Goal: Information Seeking & Learning: Learn about a topic

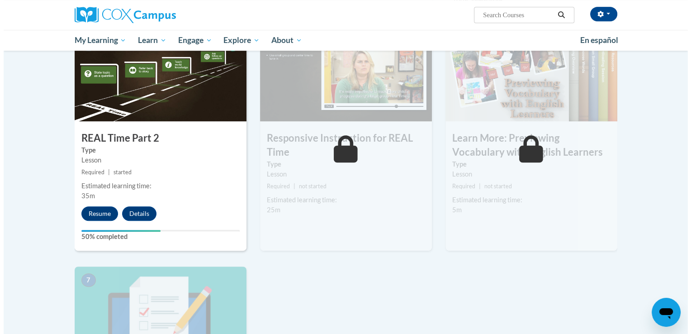
scroll to position [467, 0]
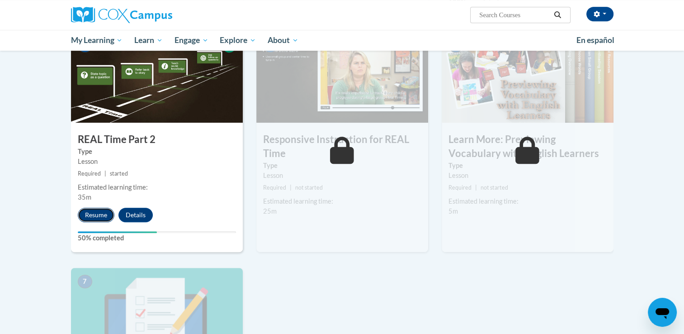
click at [99, 213] on button "Resume" at bounding box center [96, 214] width 37 height 14
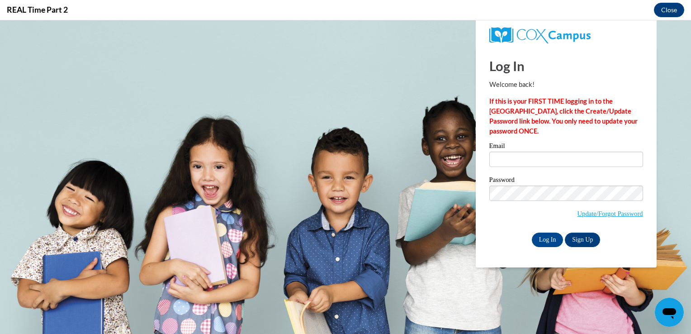
scroll to position [0, 0]
type input "ciali64@aol.com"
click at [543, 240] on input "Log In" at bounding box center [548, 239] width 32 height 14
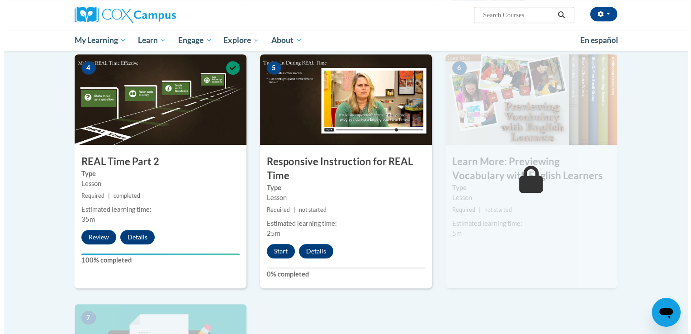
scroll to position [446, 0]
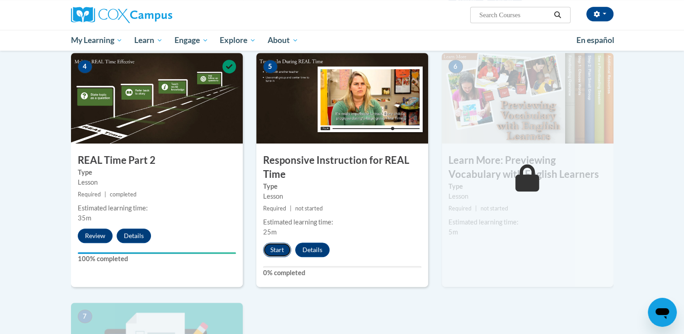
click at [277, 250] on button "Start" at bounding box center [277, 249] width 28 height 14
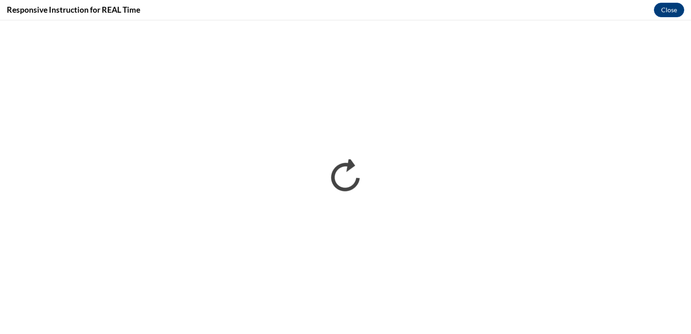
scroll to position [0, 0]
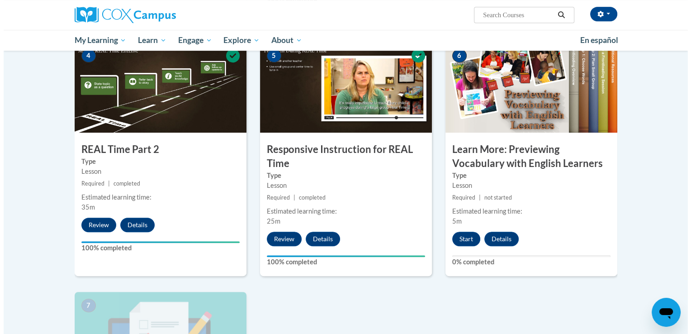
scroll to position [458, 0]
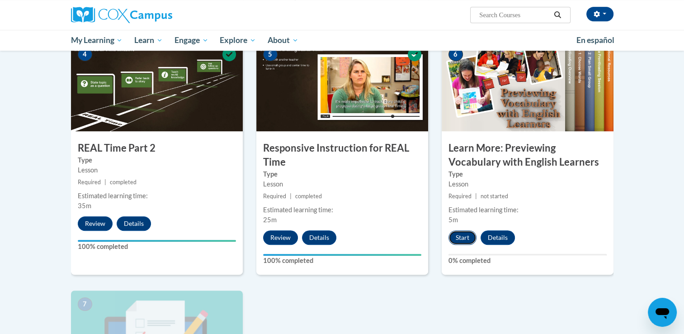
click at [464, 238] on button "Start" at bounding box center [462, 237] width 28 height 14
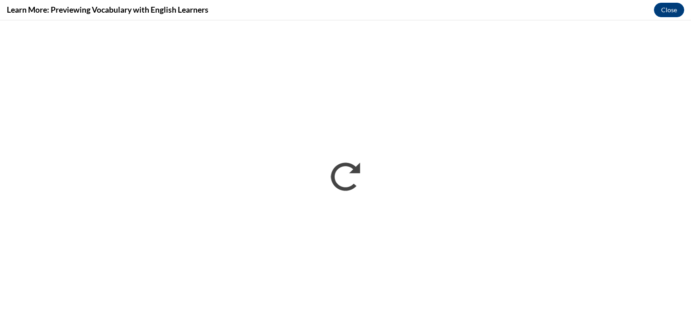
scroll to position [0, 0]
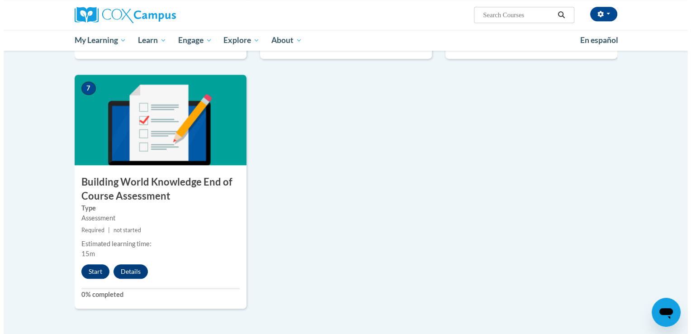
scroll to position [673, 0]
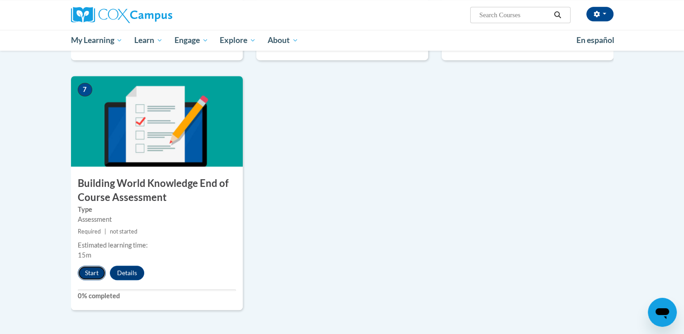
click at [90, 274] on button "Start" at bounding box center [92, 272] width 28 height 14
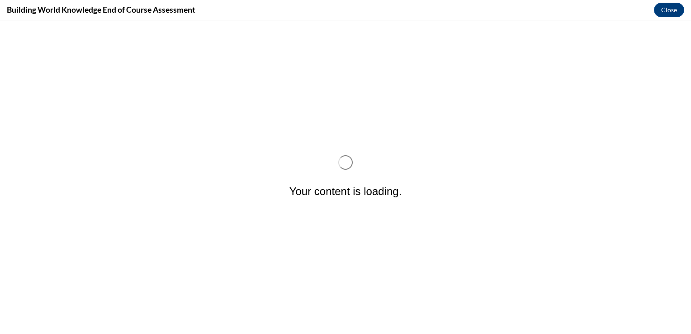
scroll to position [0, 0]
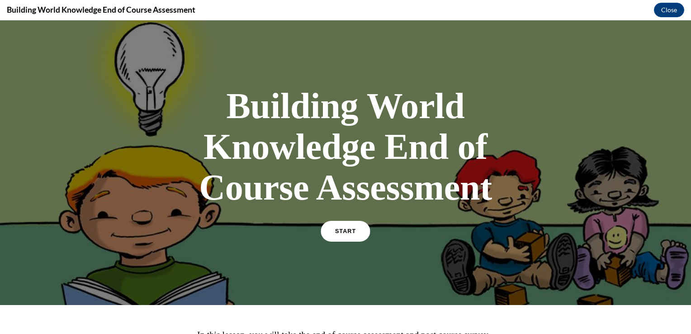
click at [334, 234] on link "START" at bounding box center [345, 231] width 49 height 21
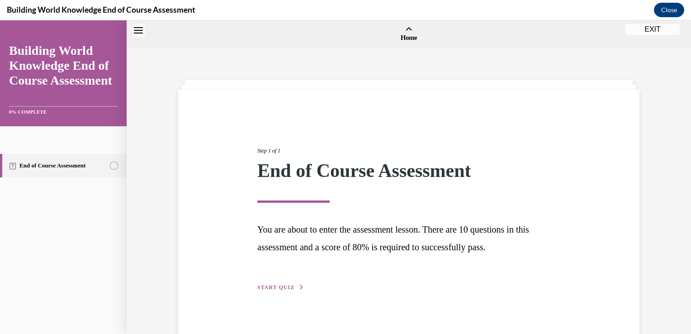
scroll to position [28, 0]
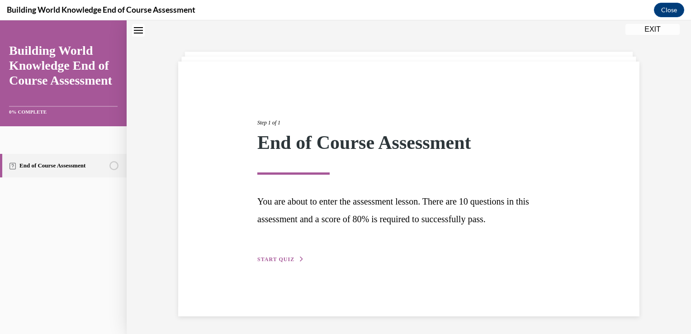
click at [274, 258] on span "START QUIZ" at bounding box center [275, 259] width 37 height 6
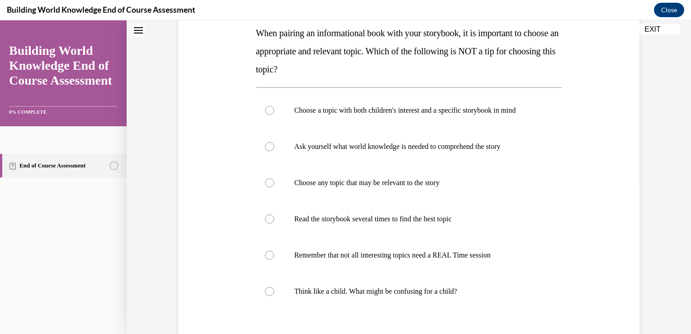
scroll to position [146, 0]
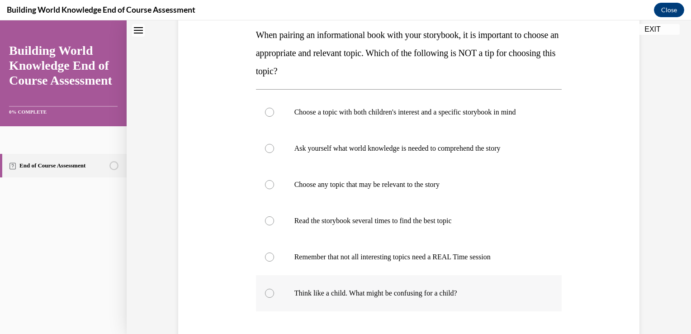
click at [267, 295] on div at bounding box center [269, 292] width 9 height 9
click at [267, 295] on input "Think like a child. What might be confusing for a child?" at bounding box center [269, 292] width 9 height 9
radio input "true"
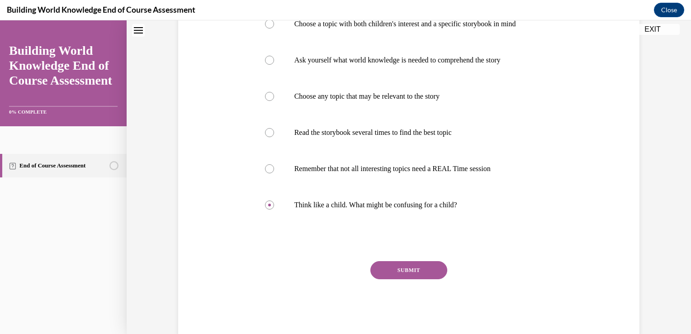
scroll to position [254, 0]
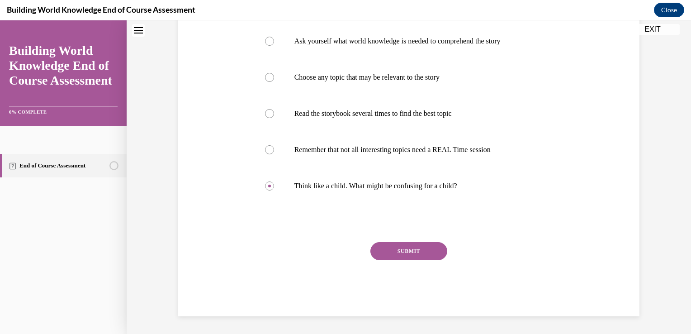
click at [407, 248] on button "SUBMIT" at bounding box center [408, 251] width 77 height 18
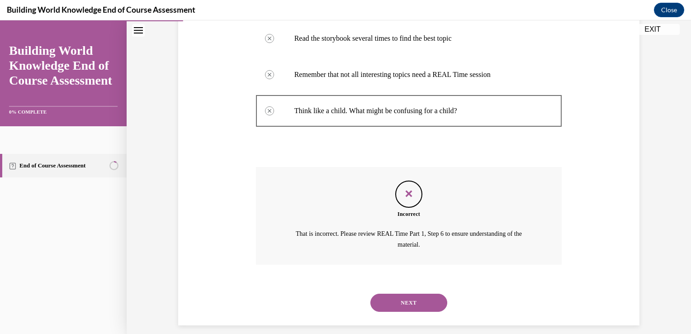
scroll to position [338, 0]
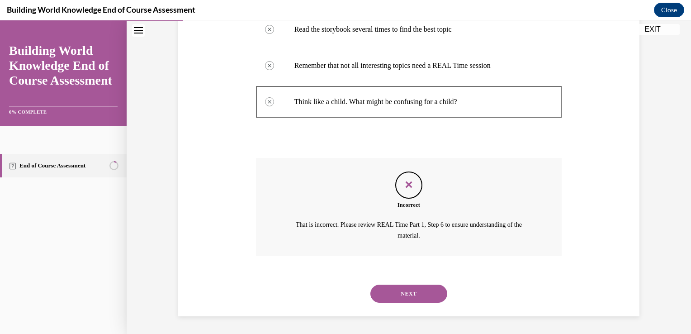
click at [405, 290] on button "NEXT" at bounding box center [408, 293] width 77 height 18
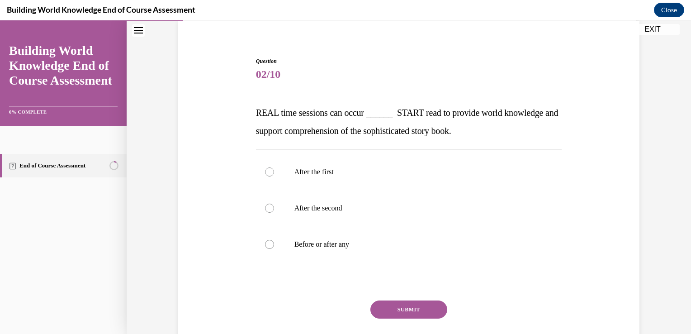
scroll to position [68, 0]
click at [266, 171] on div at bounding box center [269, 172] width 9 height 9
click at [266, 171] on input "After the first" at bounding box center [269, 172] width 9 height 9
radio input "true"
click at [407, 312] on button "SUBMIT" at bounding box center [408, 310] width 77 height 18
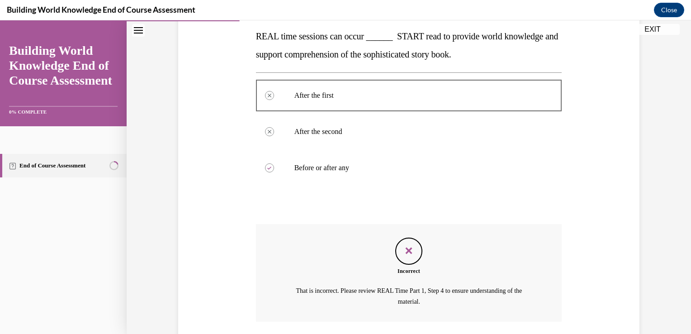
scroll to position [211, 0]
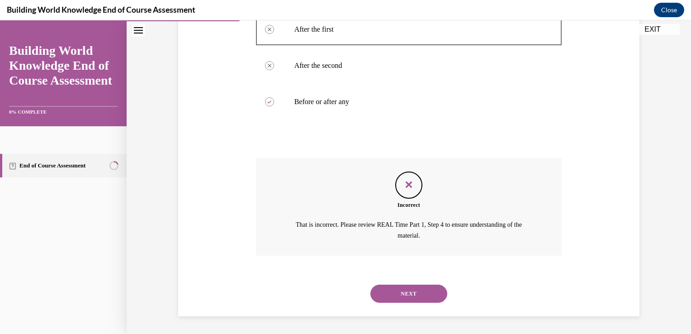
click at [409, 294] on button "NEXT" at bounding box center [408, 293] width 77 height 18
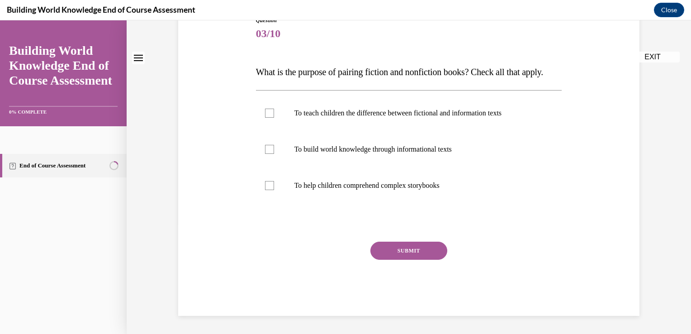
scroll to position [0, 0]
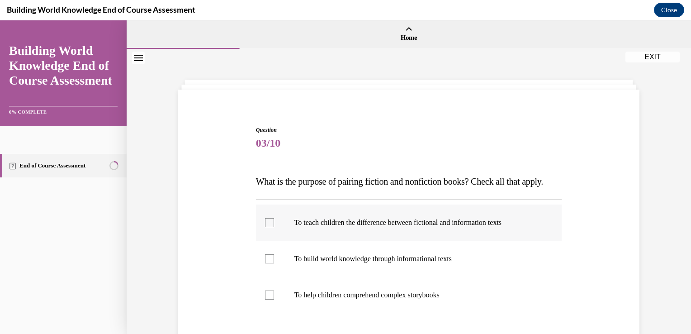
click at [267, 227] on div at bounding box center [269, 222] width 9 height 9
click at [267, 227] on input "To teach children the difference between fictional and information texts" at bounding box center [269, 222] width 9 height 9
checkbox input "true"
click at [265, 263] on div at bounding box center [269, 258] width 9 height 9
click at [265, 263] on input "To build world knowledge through informational texts" at bounding box center [269, 258] width 9 height 9
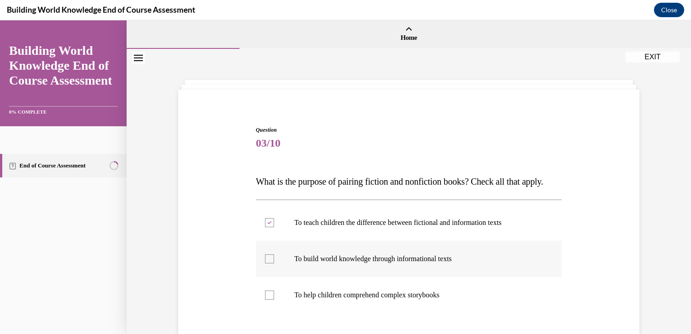
checkbox input "true"
click at [267, 299] on div at bounding box center [269, 294] width 9 height 9
click at [267, 299] on input "To help children comprehend complex storybooks" at bounding box center [269, 294] width 9 height 9
checkbox input "true"
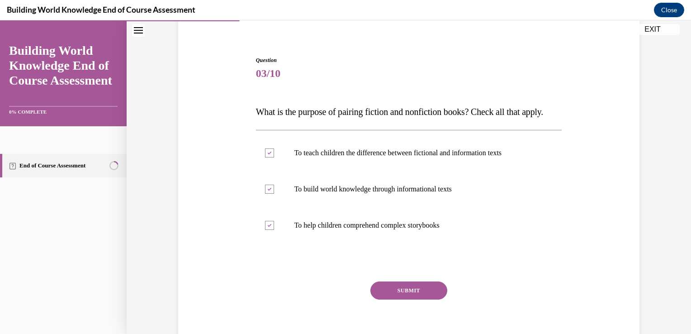
scroll to position [71, 0]
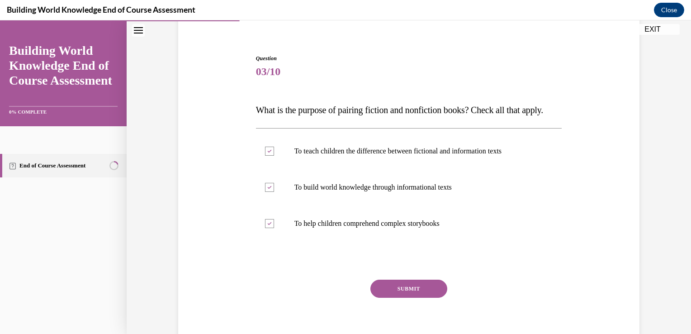
click at [410, 297] on button "SUBMIT" at bounding box center [408, 288] width 77 height 18
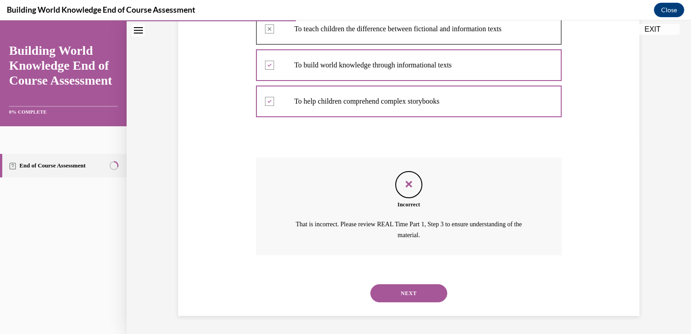
scroll to position [211, 0]
click at [403, 299] on button "NEXT" at bounding box center [408, 293] width 77 height 18
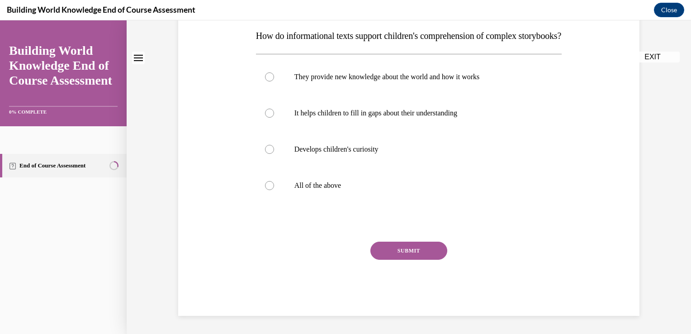
scroll to position [0, 0]
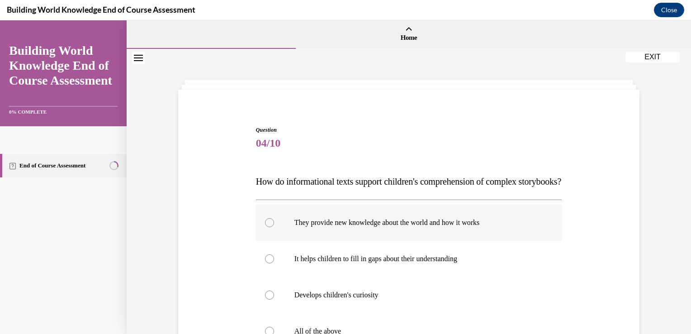
click at [266, 227] on div at bounding box center [269, 222] width 9 height 9
click at [266, 227] on input "They provide new knowledge about the world and how it works" at bounding box center [269, 222] width 9 height 9
radio input "true"
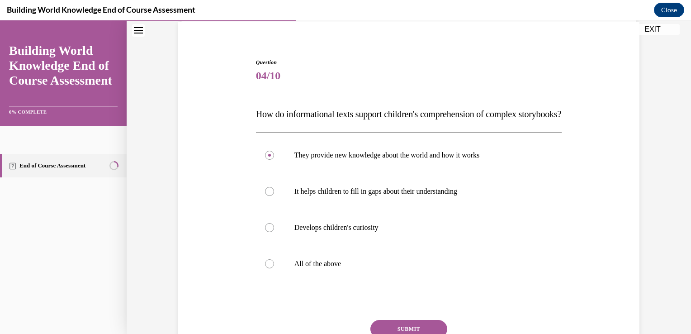
scroll to position [71, 0]
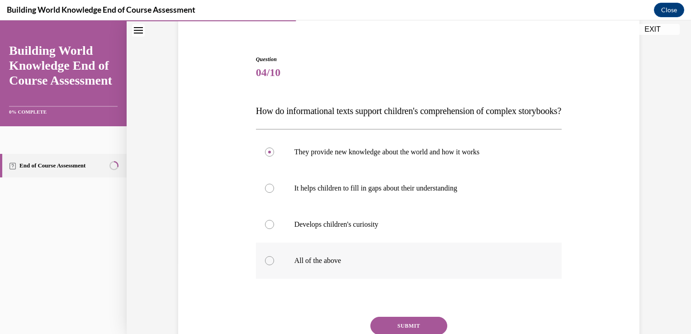
click at [266, 265] on div at bounding box center [269, 260] width 9 height 9
click at [266, 265] on input "All of the above" at bounding box center [269, 260] width 9 height 9
radio input "true"
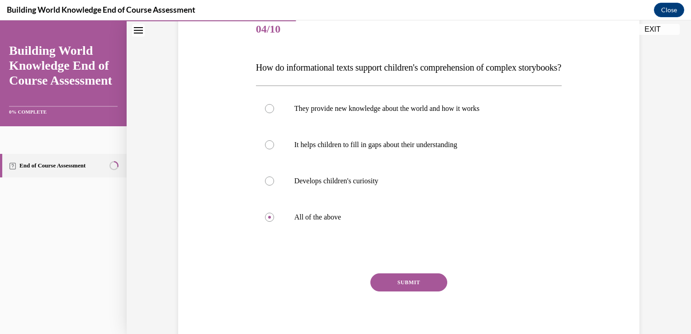
scroll to position [124, 0]
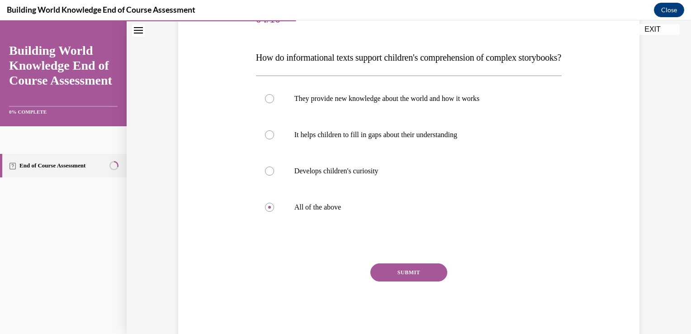
click at [406, 281] on button "SUBMIT" at bounding box center [408, 272] width 77 height 18
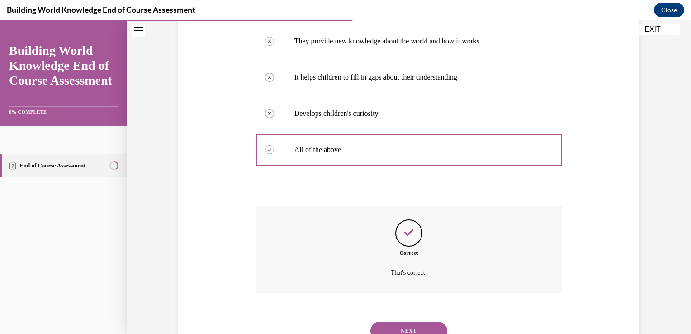
scroll to position [236, 0]
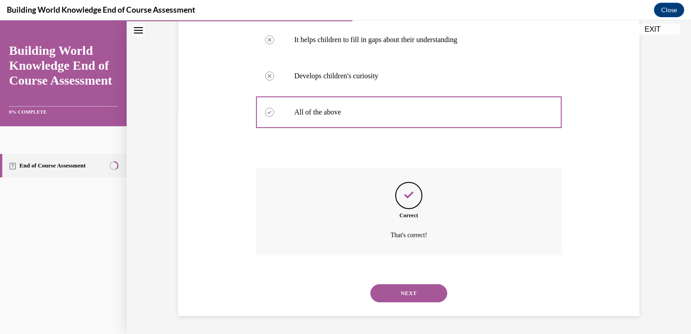
click at [402, 295] on button "NEXT" at bounding box center [408, 293] width 77 height 18
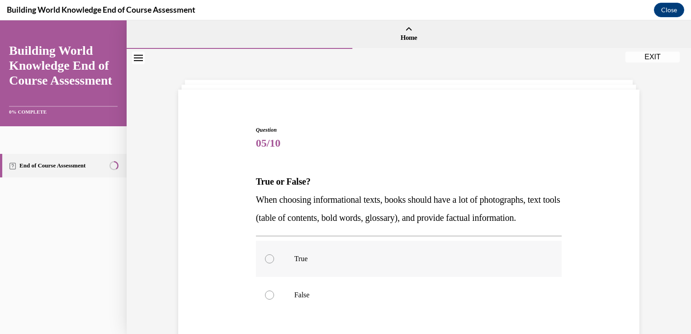
click at [266, 263] on div at bounding box center [269, 258] width 9 height 9
click at [266, 263] on input "True" at bounding box center [269, 258] width 9 height 9
radio input "true"
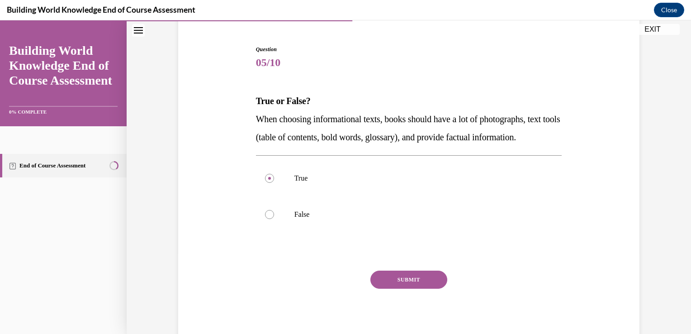
scroll to position [83, 0]
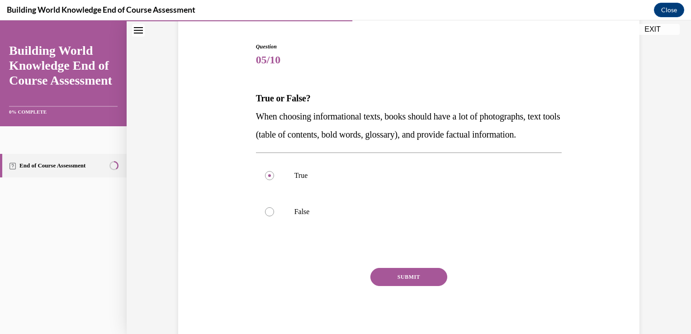
click at [408, 286] on button "SUBMIT" at bounding box center [408, 277] width 77 height 18
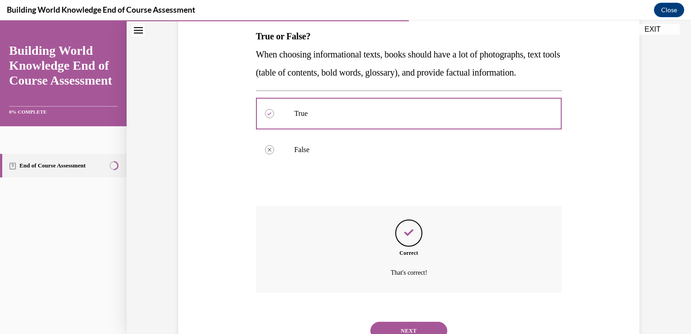
scroll to position [200, 0]
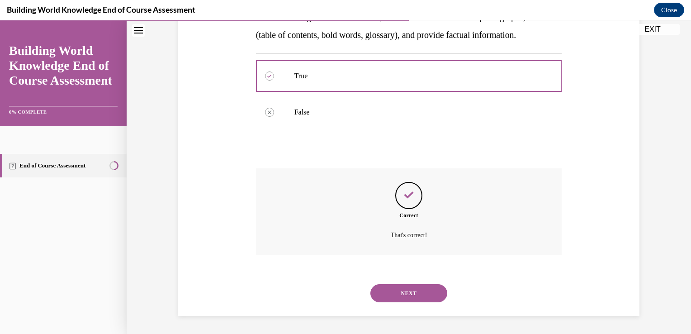
click at [404, 291] on button "NEXT" at bounding box center [408, 293] width 77 height 18
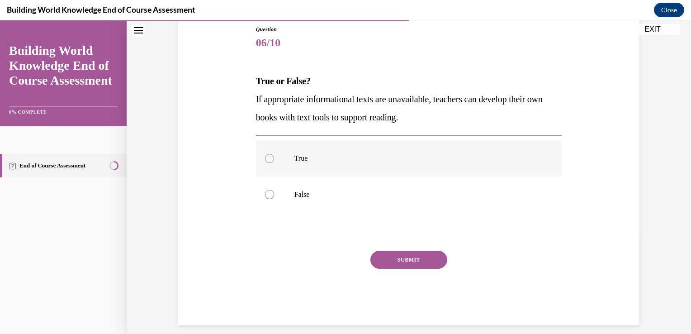
click at [266, 158] on div at bounding box center [269, 158] width 9 height 9
click at [266, 158] on input "True" at bounding box center [269, 158] width 9 height 9
radio input "true"
click at [410, 259] on button "SUBMIT" at bounding box center [408, 259] width 77 height 18
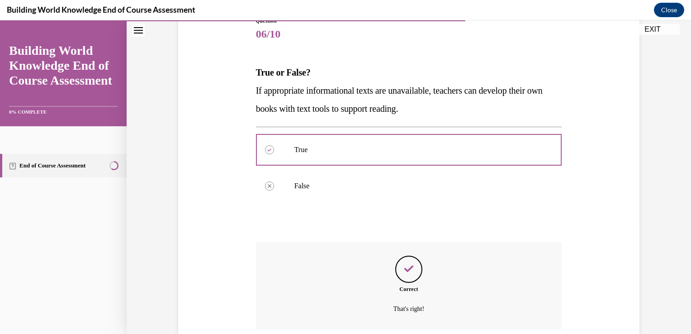
scroll to position [182, 0]
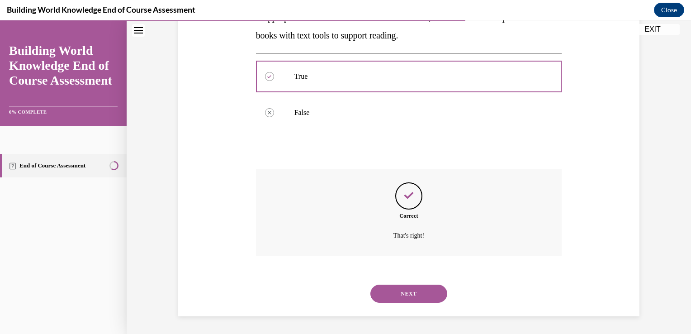
click at [405, 292] on button "NEXT" at bounding box center [408, 293] width 77 height 18
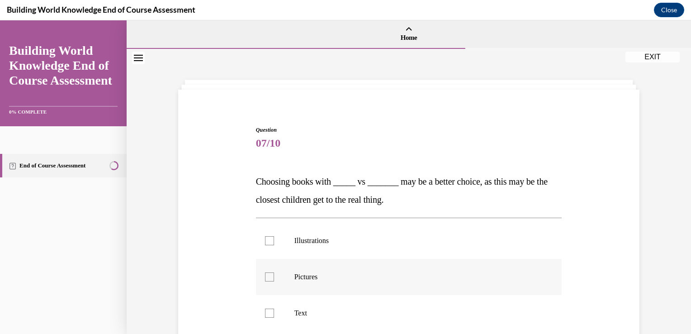
click at [265, 277] on div at bounding box center [269, 276] width 9 height 9
click at [265, 277] on input "Pictures" at bounding box center [269, 276] width 9 height 9
checkbox input "true"
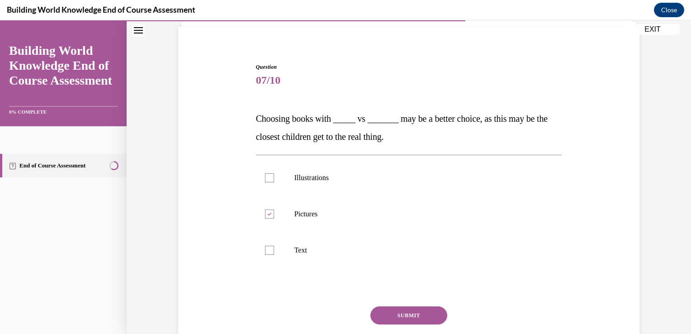
scroll to position [64, 0]
click at [265, 250] on div at bounding box center [269, 249] width 9 height 9
click at [265, 250] on input "Text" at bounding box center [269, 249] width 9 height 9
checkbox input "true"
click at [410, 314] on button "SUBMIT" at bounding box center [408, 314] width 77 height 18
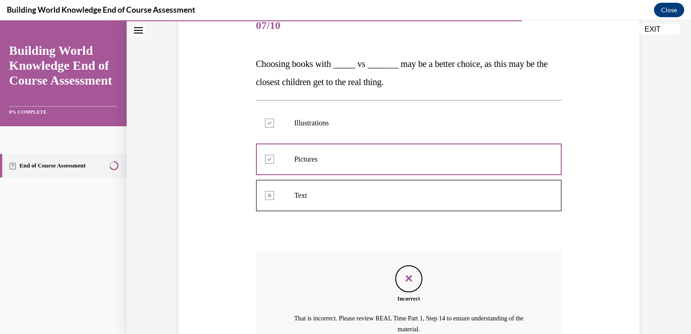
scroll to position [211, 0]
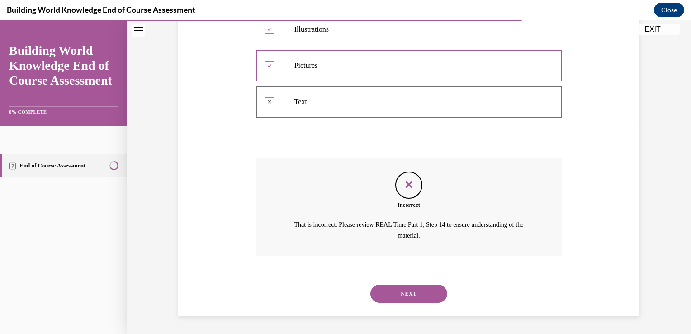
click at [406, 293] on button "NEXT" at bounding box center [408, 293] width 77 height 18
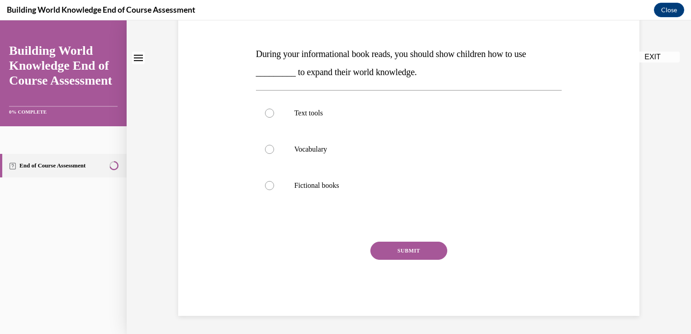
scroll to position [0, 0]
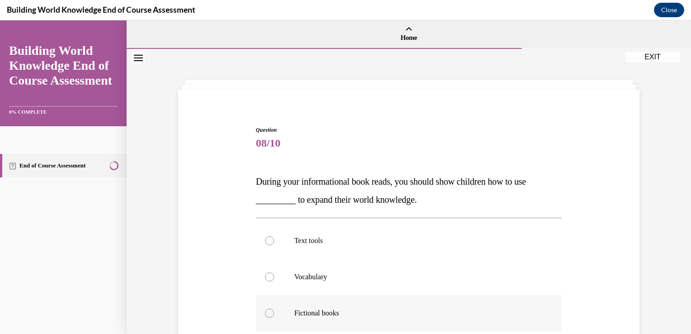
click at [265, 314] on div at bounding box center [269, 312] width 9 height 9
click at [265, 314] on input "Fictional books" at bounding box center [269, 312] width 9 height 9
radio input "true"
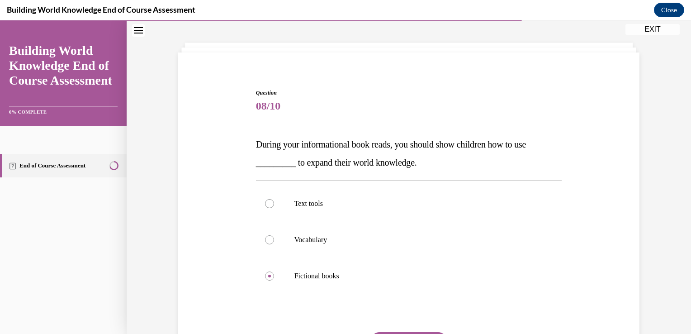
scroll to position [38, 0]
click at [265, 202] on div at bounding box center [269, 202] width 9 height 9
click at [265, 202] on input "Text tools" at bounding box center [269, 202] width 9 height 9
radio input "true"
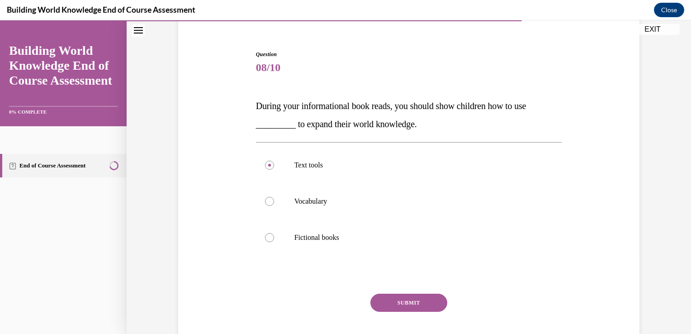
scroll to position [79, 0]
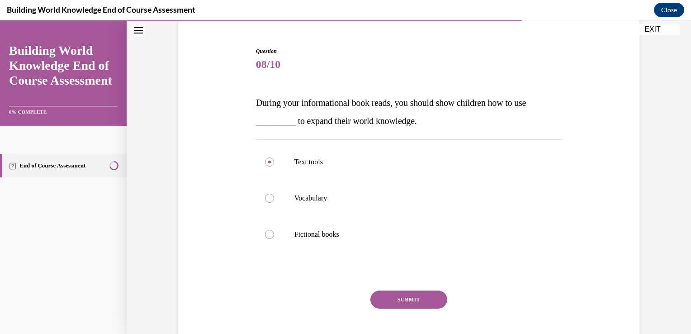
click at [406, 298] on button "SUBMIT" at bounding box center [408, 299] width 77 height 18
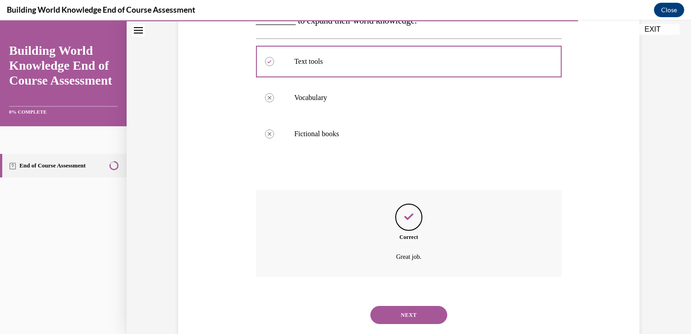
scroll to position [200, 0]
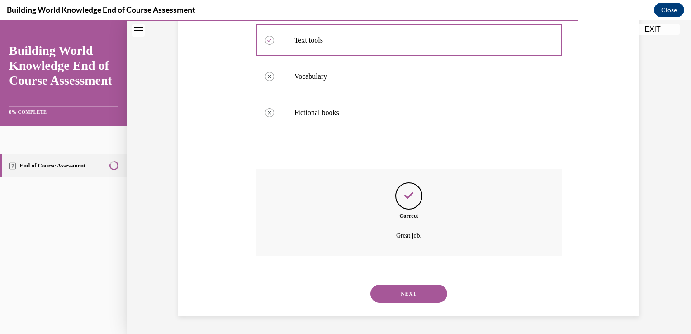
click at [408, 295] on button "NEXT" at bounding box center [408, 293] width 77 height 18
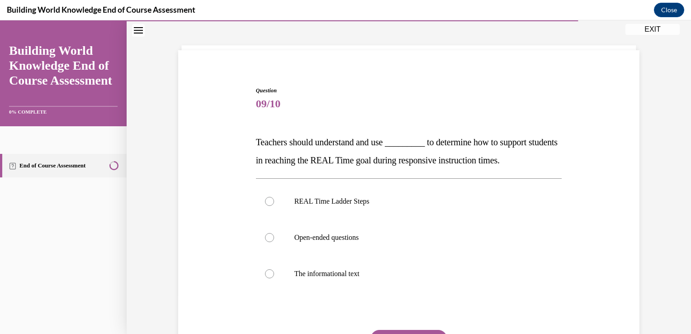
scroll to position [42, 0]
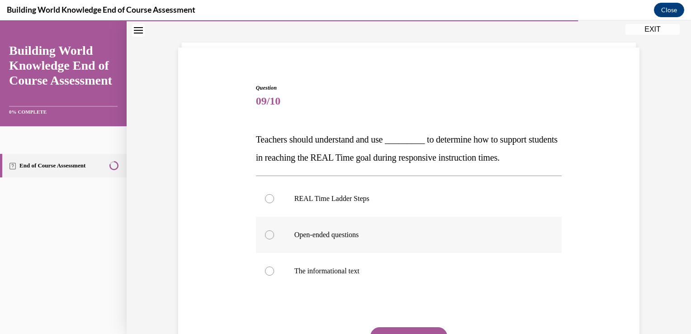
click at [266, 235] on div at bounding box center [269, 234] width 9 height 9
click at [266, 235] on input "Open-ended questions" at bounding box center [269, 234] width 9 height 9
radio input "true"
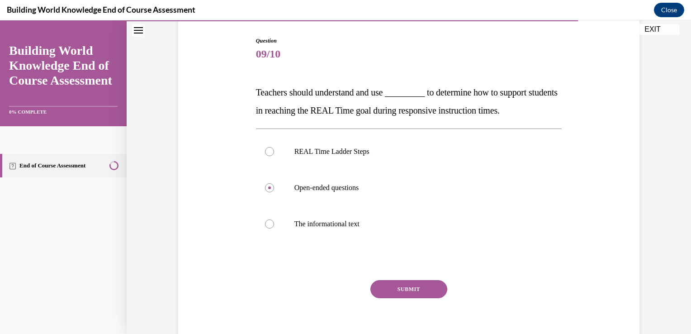
scroll to position [96, 0]
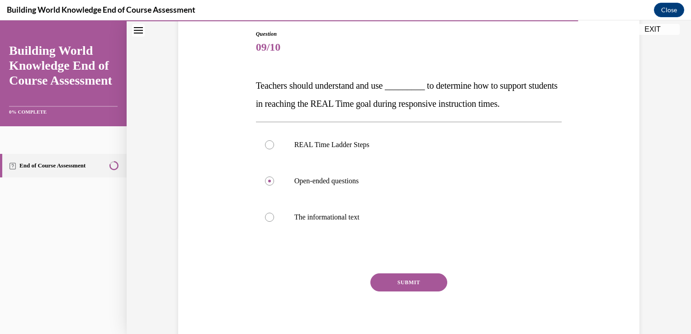
click at [411, 281] on button "SUBMIT" at bounding box center [408, 282] width 77 height 18
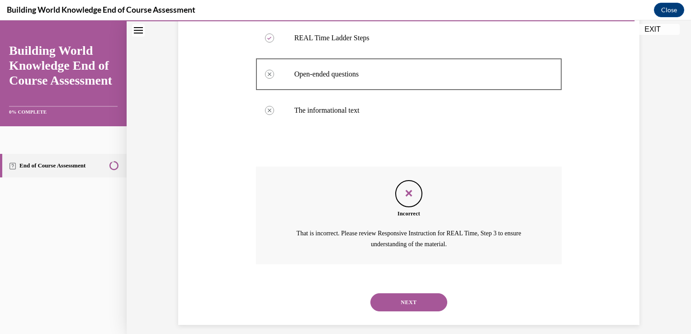
scroll to position [211, 0]
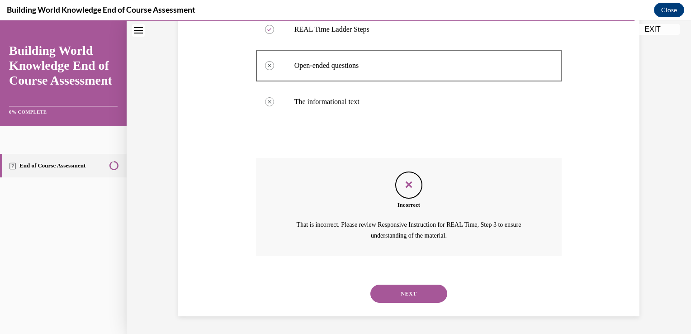
click at [401, 299] on button "NEXT" at bounding box center [408, 293] width 77 height 18
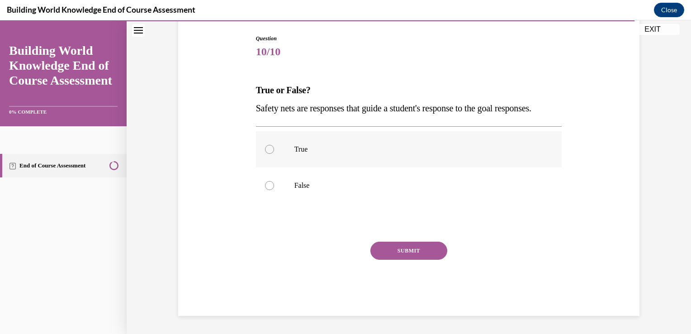
click at [266, 154] on div at bounding box center [269, 149] width 9 height 9
click at [266, 154] on input "True" at bounding box center [269, 149] width 9 height 9
radio input "true"
click at [407, 255] on button "SUBMIT" at bounding box center [408, 250] width 77 height 18
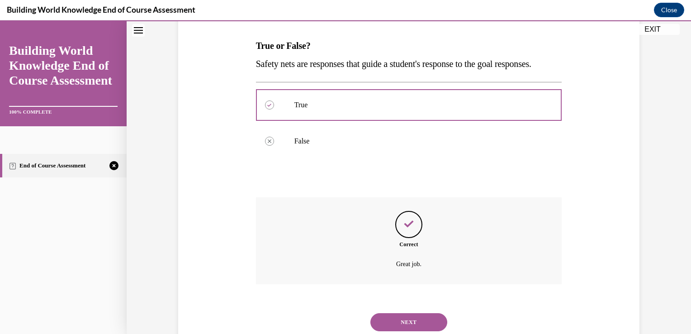
scroll to position [182, 0]
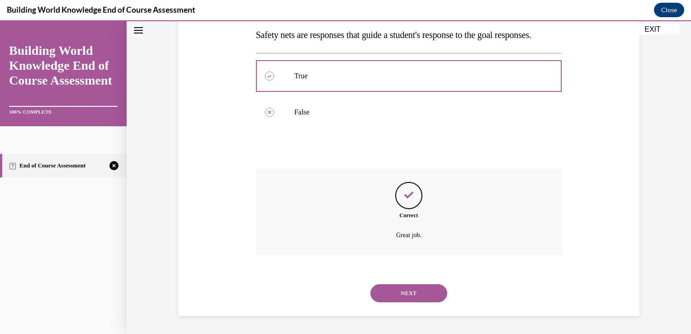
click at [420, 295] on button "NEXT" at bounding box center [408, 293] width 77 height 18
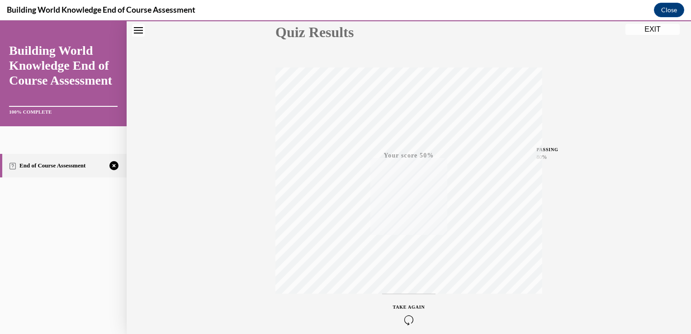
scroll to position [150, 0]
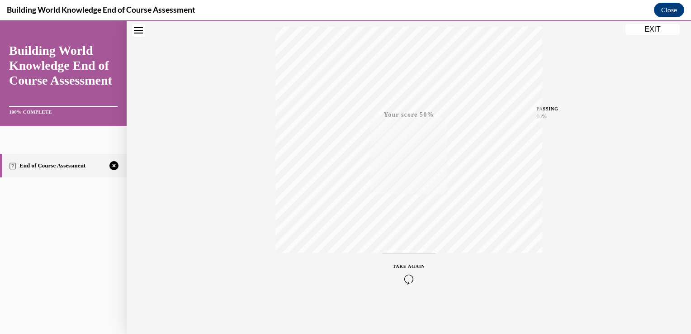
click at [405, 276] on icon "button" at bounding box center [409, 279] width 32 height 10
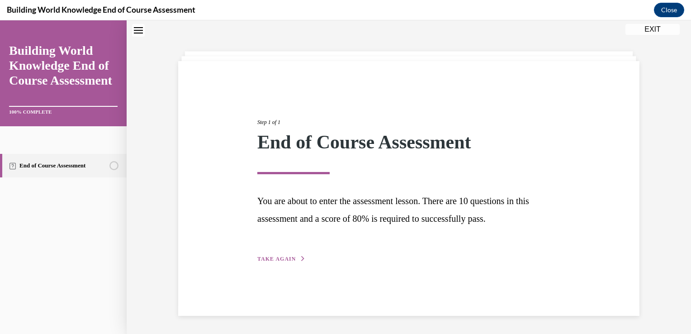
click at [288, 255] on span "TAKE AGAIN" at bounding box center [276, 258] width 38 height 6
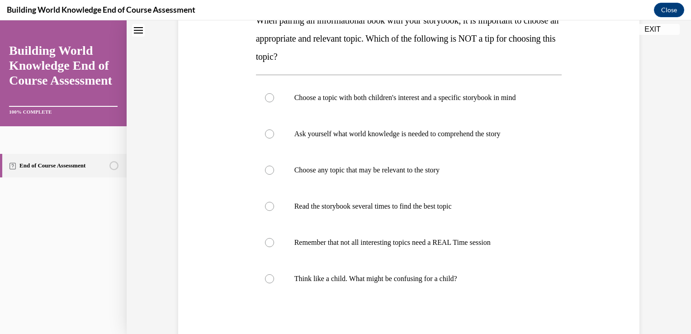
scroll to position [165, 0]
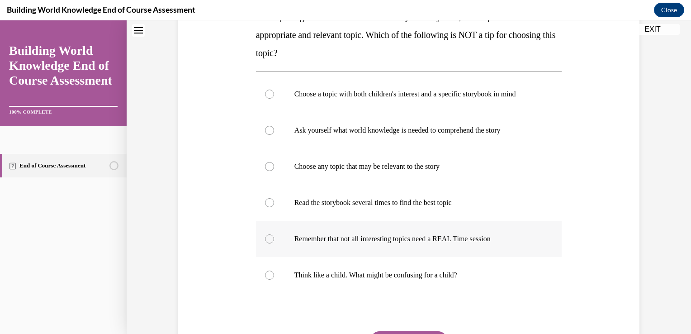
click at [266, 238] on div at bounding box center [269, 238] width 9 height 9
click at [266, 238] on input "Remember that not all interesting topics need a REAL Time session" at bounding box center [269, 238] width 9 height 9
radio input "true"
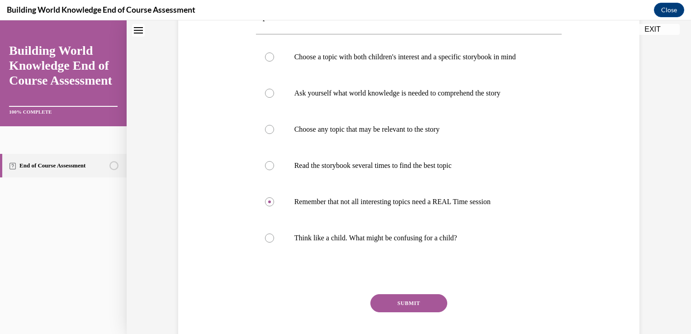
scroll to position [205, 0]
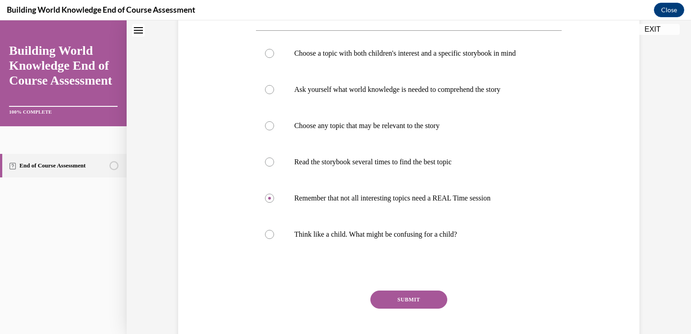
click at [399, 297] on button "SUBMIT" at bounding box center [408, 299] width 77 height 18
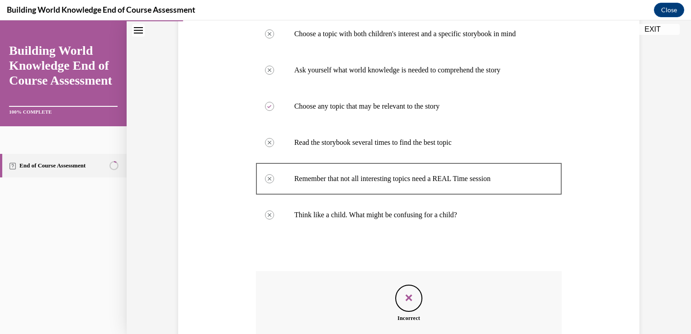
scroll to position [338, 0]
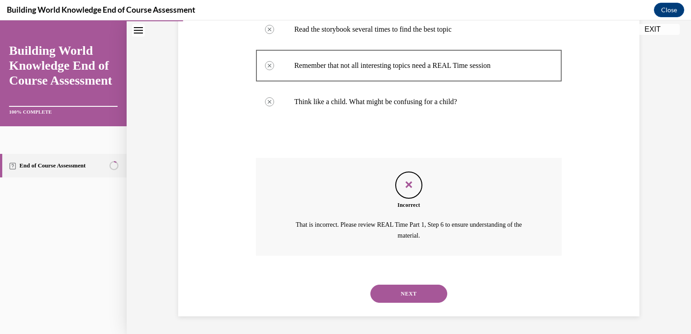
click at [407, 293] on button "NEXT" at bounding box center [408, 293] width 77 height 18
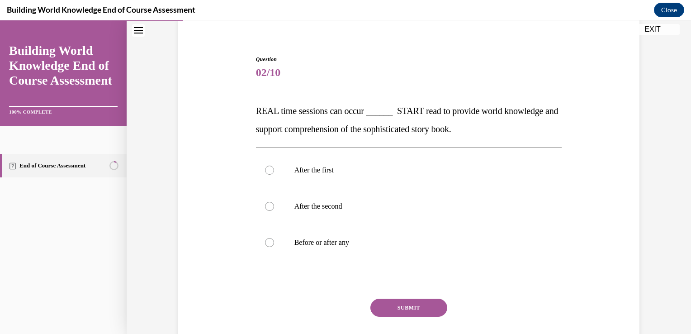
scroll to position [71, 0]
click at [265, 203] on div at bounding box center [269, 206] width 9 height 9
click at [265, 203] on input "After the second" at bounding box center [269, 206] width 9 height 9
radio input "true"
click at [408, 307] on button "SUBMIT" at bounding box center [408, 307] width 77 height 18
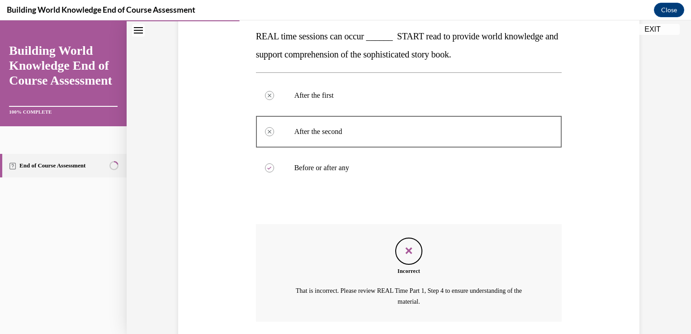
scroll to position [211, 0]
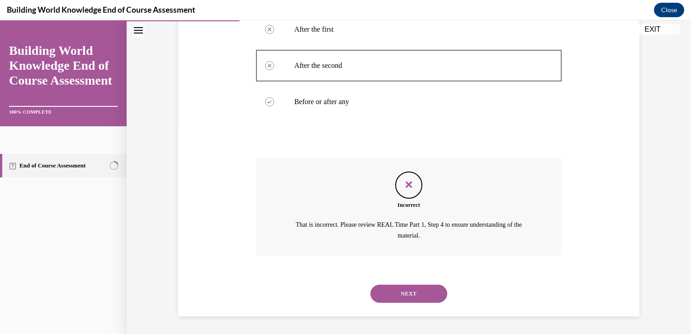
click at [410, 291] on button "NEXT" at bounding box center [408, 293] width 77 height 18
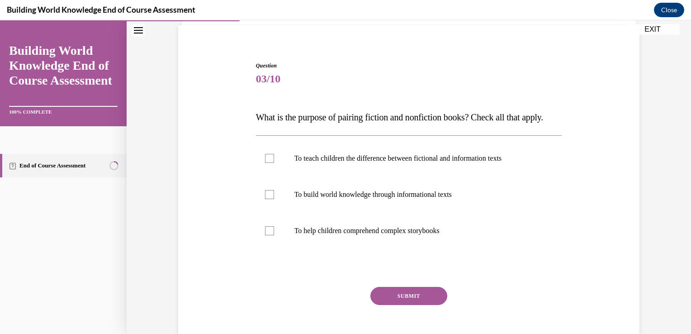
scroll to position [77, 0]
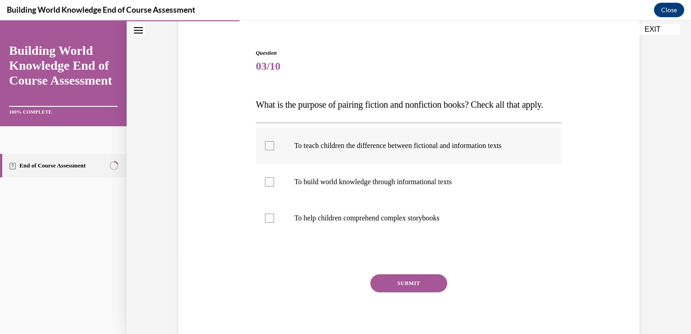
click at [265, 150] on div at bounding box center [269, 145] width 9 height 9
click at [265, 150] on input "To teach children the difference between fictional and information texts" at bounding box center [269, 145] width 9 height 9
checkbox input "true"
click at [265, 186] on div at bounding box center [269, 181] width 9 height 9
click at [265, 186] on input "To build world knowledge through informational texts" at bounding box center [269, 181] width 9 height 9
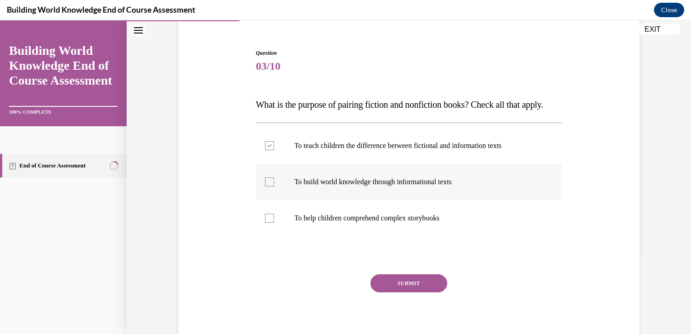
checkbox input "true"
click at [266, 222] on div at bounding box center [269, 217] width 9 height 9
click at [266, 222] on input "To help children comprehend complex storybooks" at bounding box center [269, 217] width 9 height 9
checkbox input "true"
click at [412, 292] on button "SUBMIT" at bounding box center [408, 283] width 77 height 18
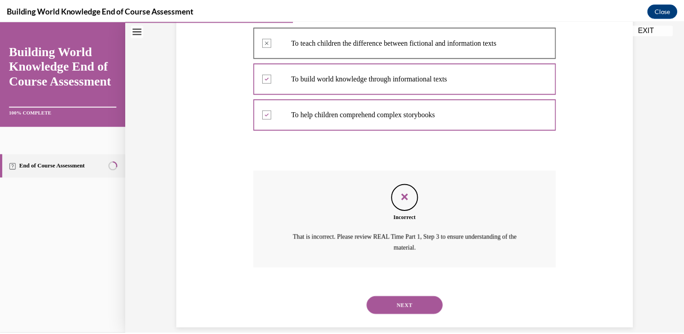
scroll to position [211, 0]
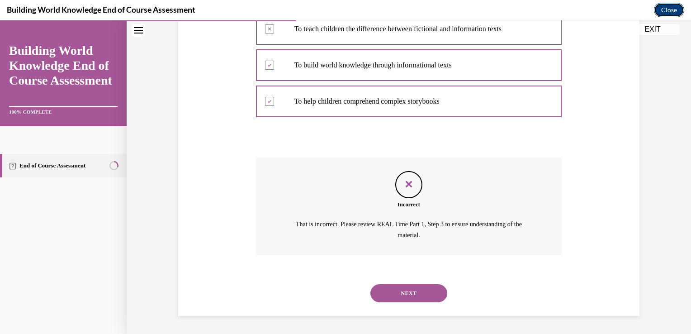
click at [669, 9] on button "Close" at bounding box center [669, 10] width 30 height 14
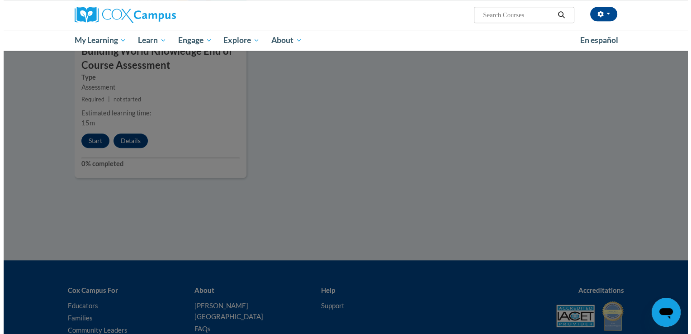
scroll to position [839, 0]
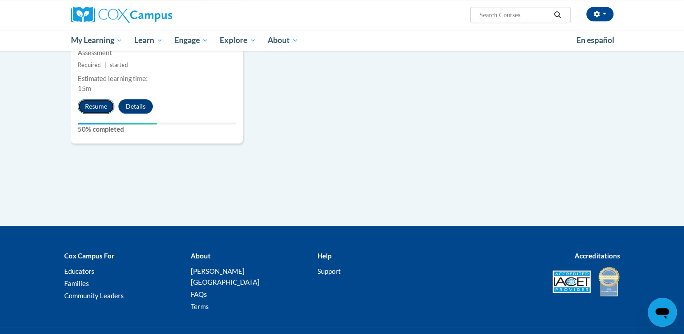
click at [97, 102] on button "Resume" at bounding box center [96, 106] width 37 height 14
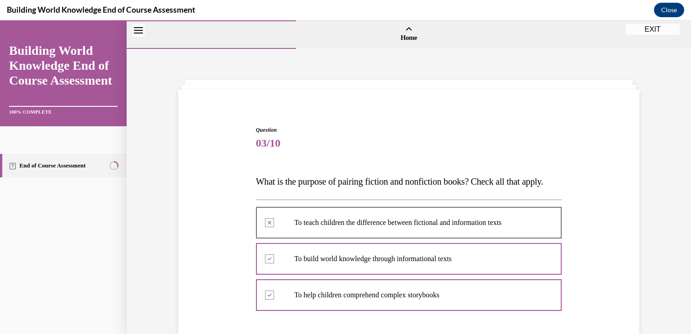
scroll to position [211, 0]
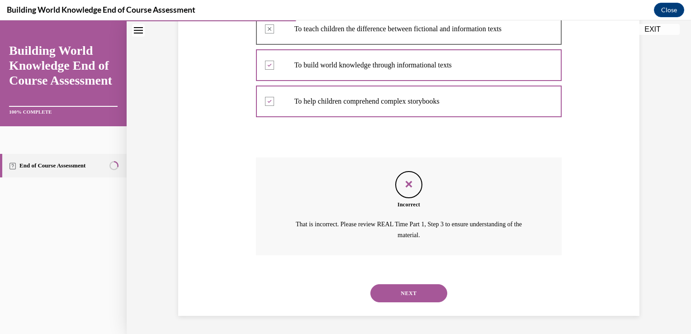
click at [412, 292] on button "NEXT" at bounding box center [408, 293] width 77 height 18
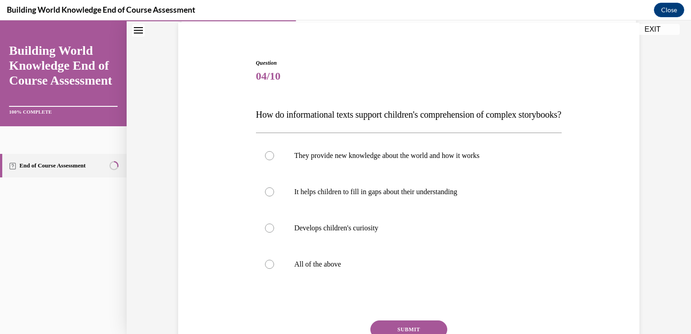
scroll to position [69, 0]
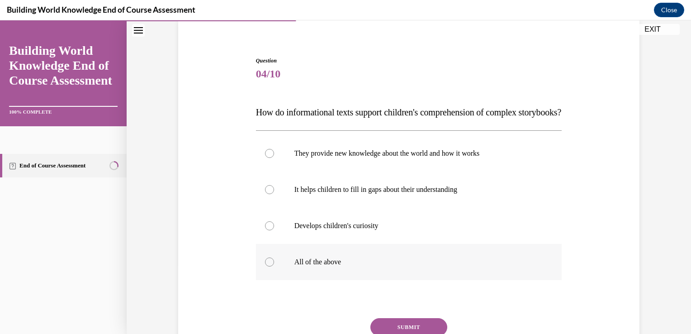
click at [268, 266] on div at bounding box center [269, 261] width 9 height 9
click at [268, 266] on input "All of the above" at bounding box center [269, 261] width 9 height 9
radio input "true"
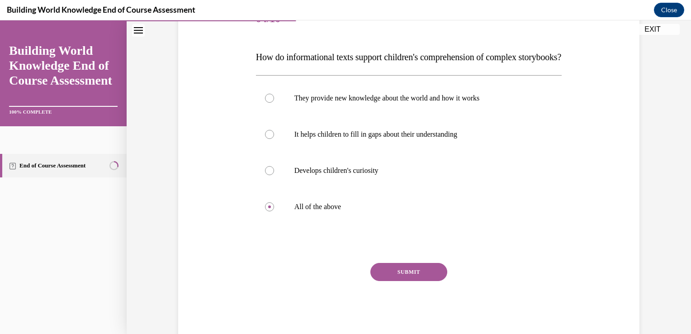
scroll to position [128, 0]
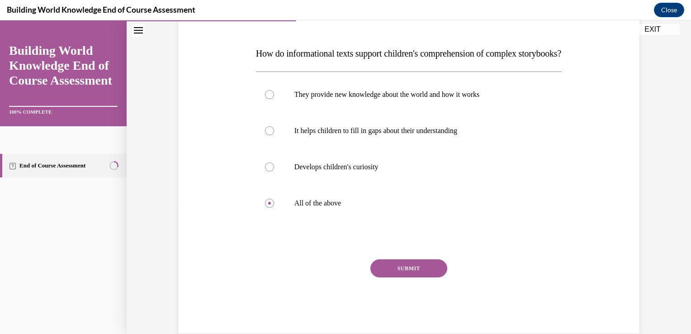
click at [404, 277] on button "SUBMIT" at bounding box center [408, 268] width 77 height 18
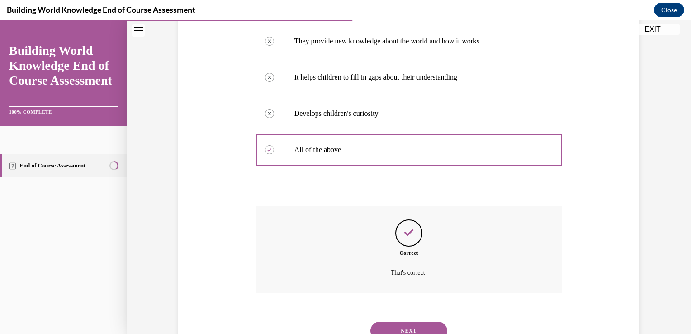
scroll to position [236, 0]
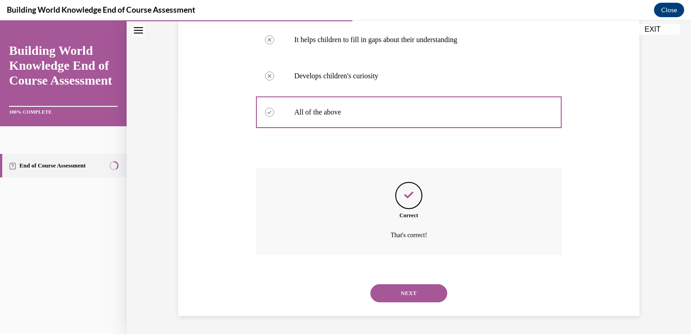
click at [409, 293] on button "NEXT" at bounding box center [408, 293] width 77 height 18
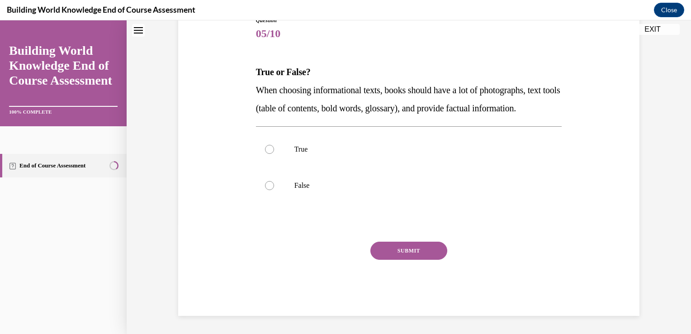
scroll to position [0, 0]
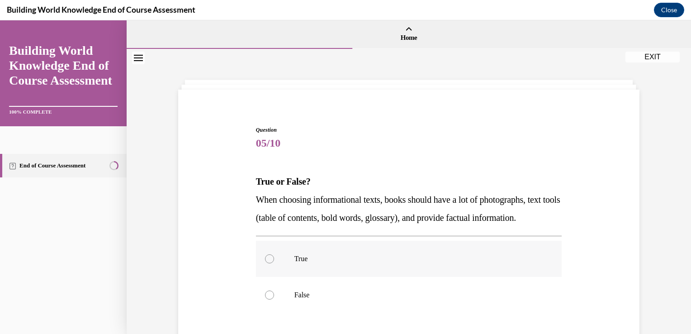
click at [266, 263] on div at bounding box center [269, 258] width 9 height 9
click at [266, 263] on input "True" at bounding box center [269, 258] width 9 height 9
radio input "true"
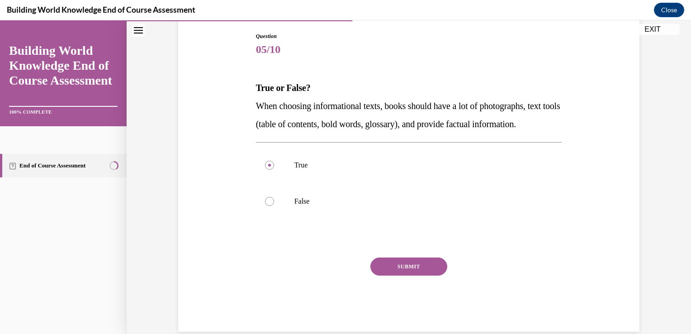
scroll to position [94, 0]
click at [415, 274] on button "SUBMIT" at bounding box center [408, 265] width 77 height 18
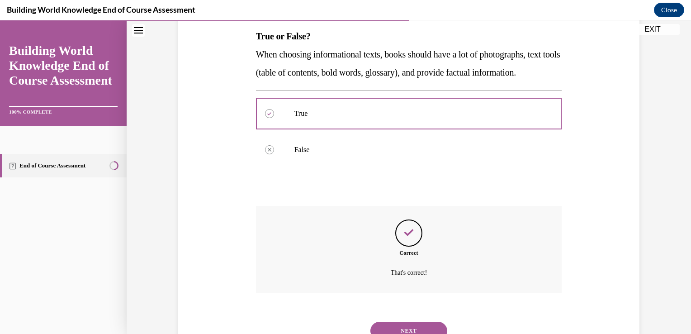
scroll to position [200, 0]
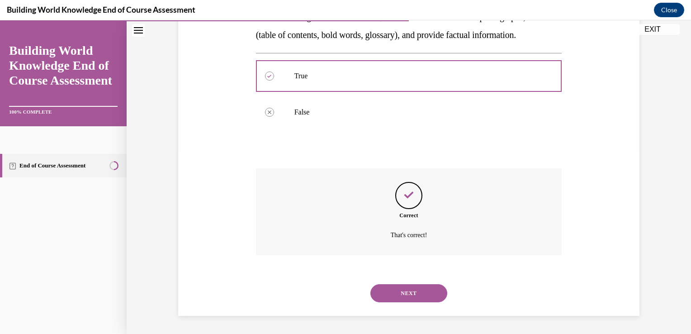
click at [405, 292] on button "NEXT" at bounding box center [408, 293] width 77 height 18
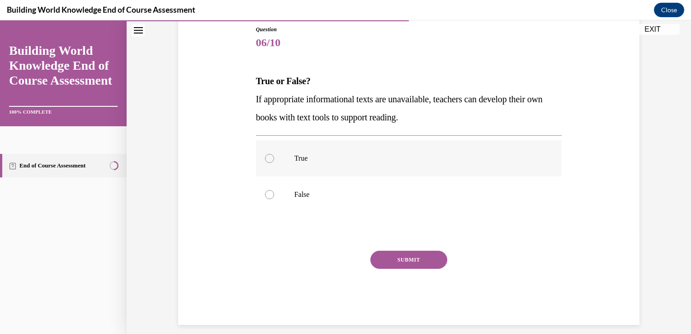
click at [266, 160] on div at bounding box center [269, 158] width 9 height 9
click at [266, 160] on input "True" at bounding box center [269, 158] width 9 height 9
radio input "true"
click at [408, 259] on button "SUBMIT" at bounding box center [408, 259] width 77 height 18
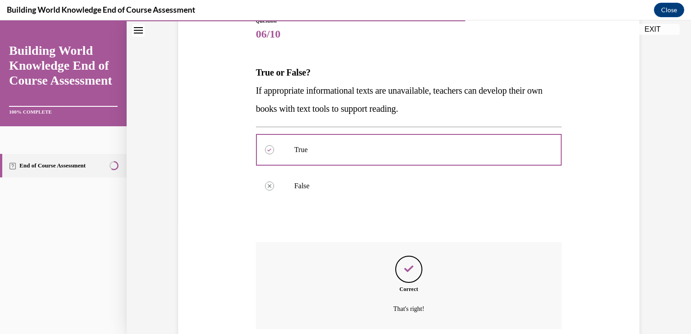
scroll to position [182, 0]
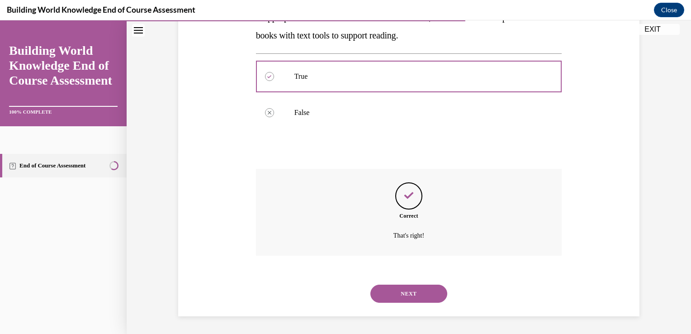
click at [406, 292] on button "NEXT" at bounding box center [408, 293] width 77 height 18
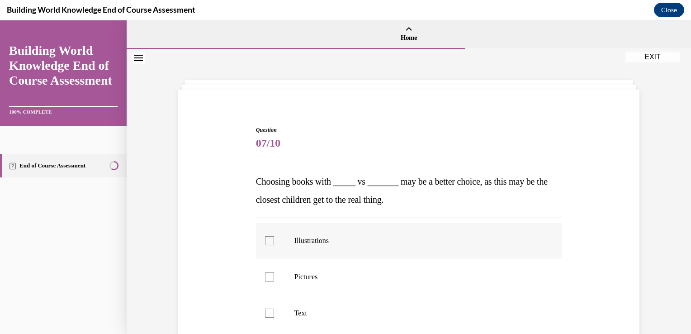
click at [265, 240] on div at bounding box center [269, 240] width 9 height 9
click at [265, 240] on input "Illustrations" at bounding box center [269, 240] width 9 height 9
checkbox input "true"
click at [265, 279] on div at bounding box center [269, 276] width 9 height 9
click at [265, 279] on input "Pictures" at bounding box center [269, 276] width 9 height 9
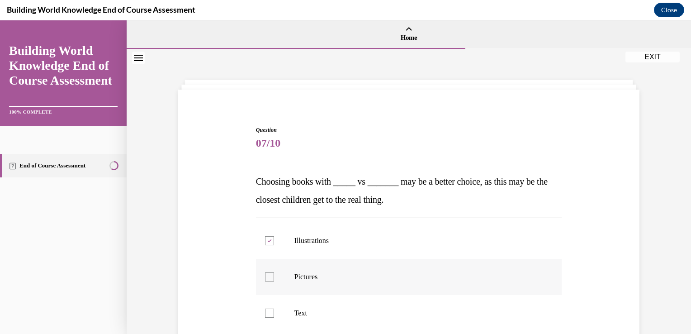
checkbox input "true"
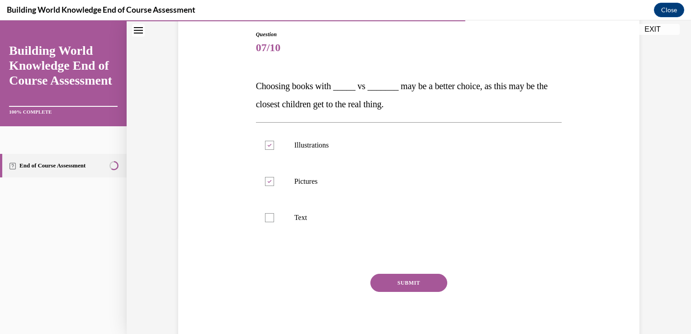
scroll to position [127, 0]
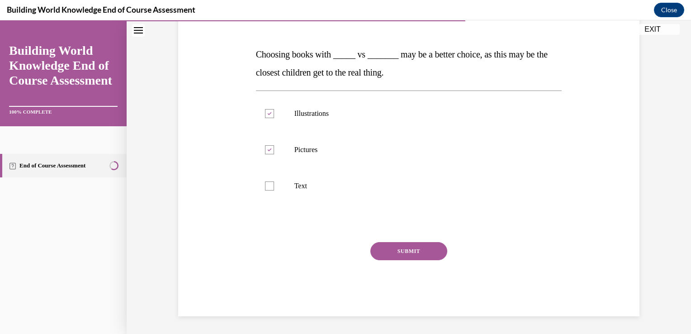
click at [420, 252] on button "SUBMIT" at bounding box center [408, 251] width 77 height 18
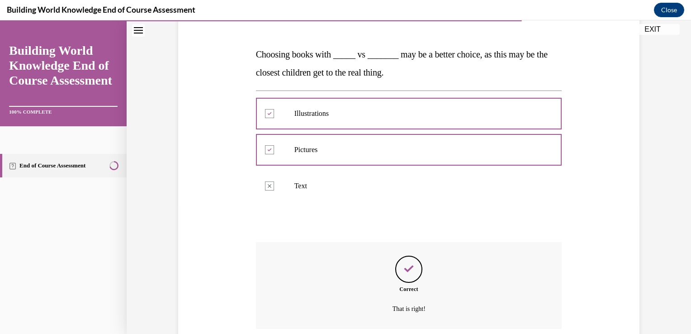
scroll to position [200, 0]
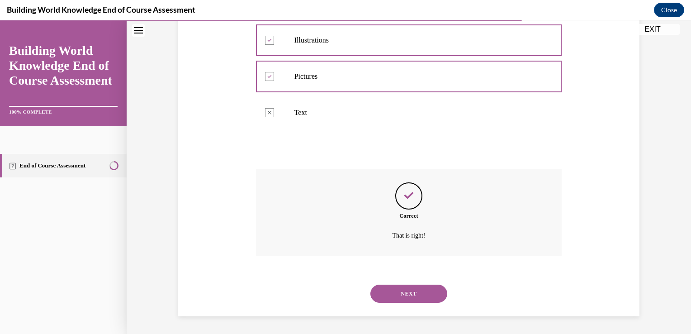
click at [413, 292] on button "NEXT" at bounding box center [408, 293] width 77 height 18
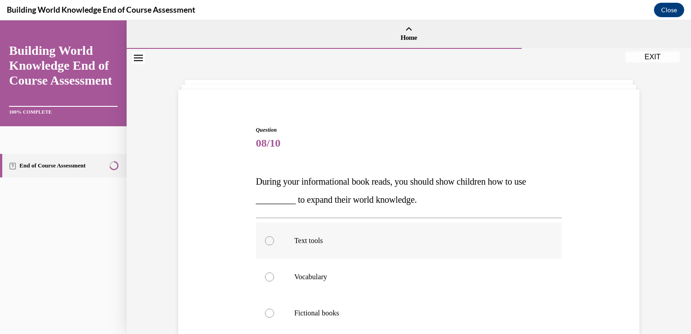
click at [269, 239] on div at bounding box center [269, 240] width 9 height 9
click at [269, 239] on input "Text tools" at bounding box center [269, 240] width 9 height 9
radio input "true"
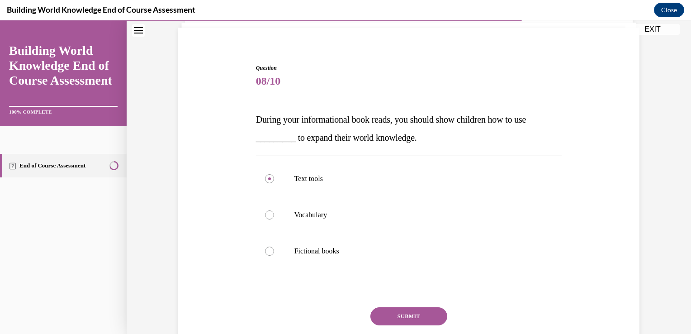
scroll to position [63, 0]
click at [423, 314] on button "SUBMIT" at bounding box center [408, 315] width 77 height 18
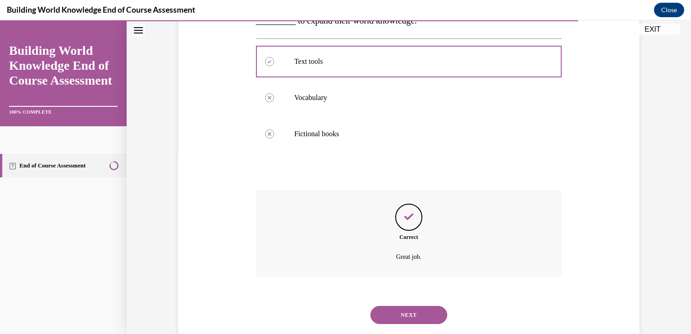
scroll to position [200, 0]
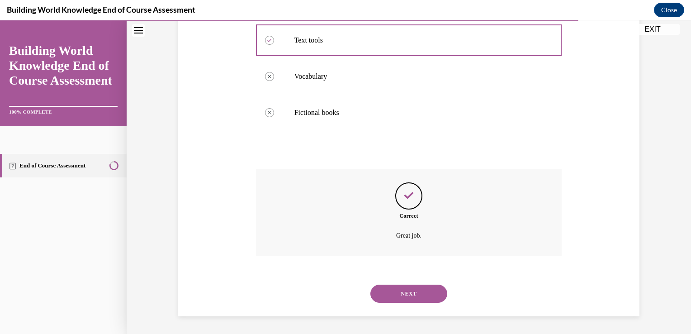
click at [406, 299] on button "NEXT" at bounding box center [408, 293] width 77 height 18
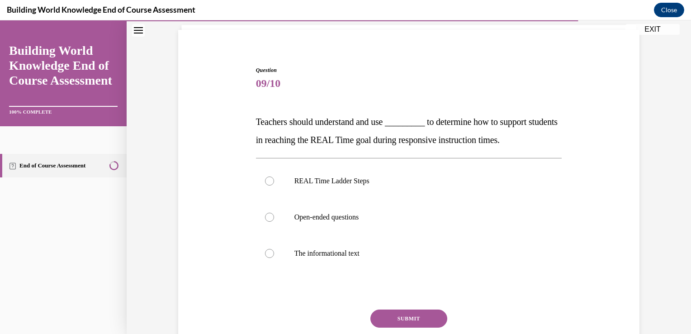
scroll to position [61, 0]
click at [266, 179] on div at bounding box center [269, 179] width 9 height 9
click at [266, 179] on input "REAL Time Ladder Steps" at bounding box center [269, 179] width 9 height 9
radio input "true"
click at [411, 314] on button "SUBMIT" at bounding box center [408, 317] width 77 height 18
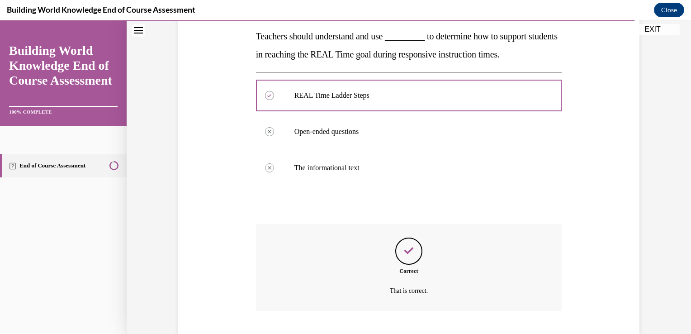
scroll to position [200, 0]
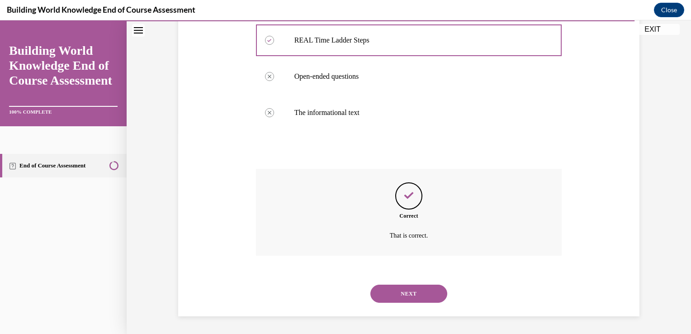
click at [409, 292] on button "NEXT" at bounding box center [408, 293] width 77 height 18
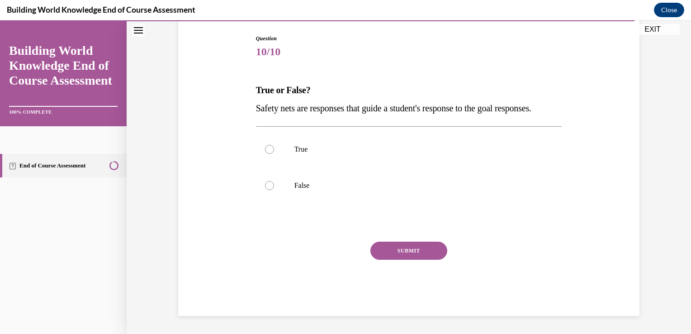
scroll to position [100, 0]
click at [265, 154] on div at bounding box center [269, 149] width 9 height 9
click at [265, 154] on input "True" at bounding box center [269, 149] width 9 height 9
radio input "true"
click at [410, 257] on button "SUBMIT" at bounding box center [408, 250] width 77 height 18
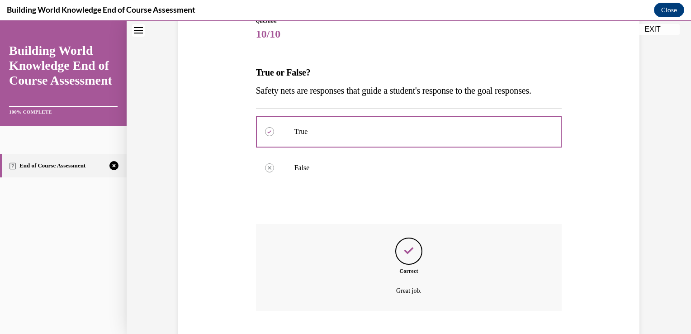
scroll to position [182, 0]
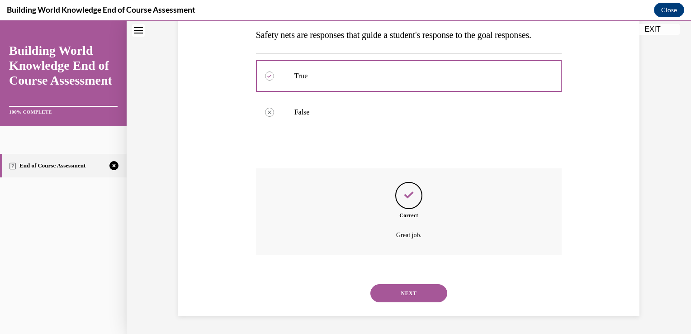
click at [405, 292] on button "NEXT" at bounding box center [408, 293] width 77 height 18
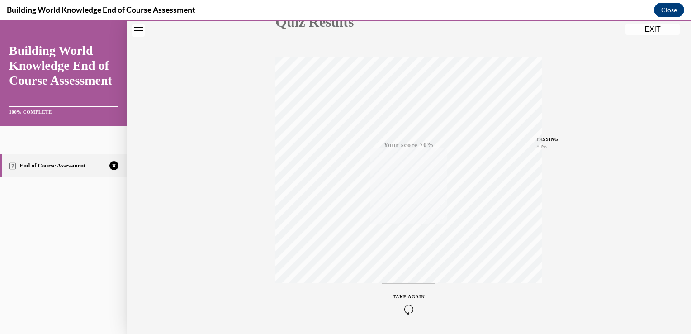
scroll to position [150, 0]
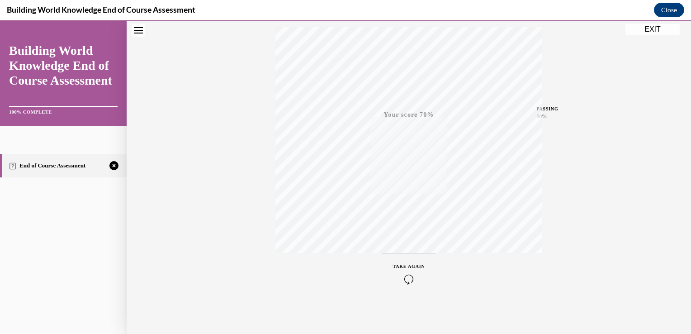
click at [405, 276] on icon "button" at bounding box center [409, 279] width 32 height 10
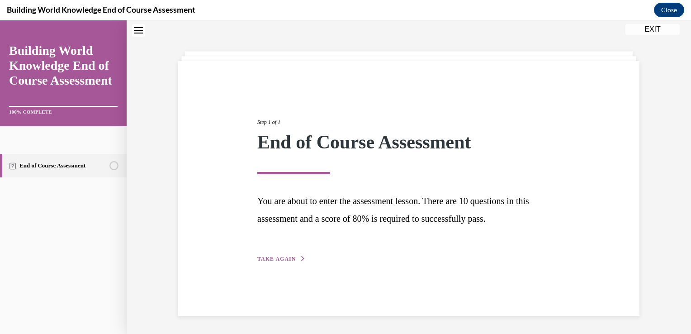
scroll to position [28, 0]
click at [280, 256] on span "TAKE AGAIN" at bounding box center [276, 258] width 38 height 6
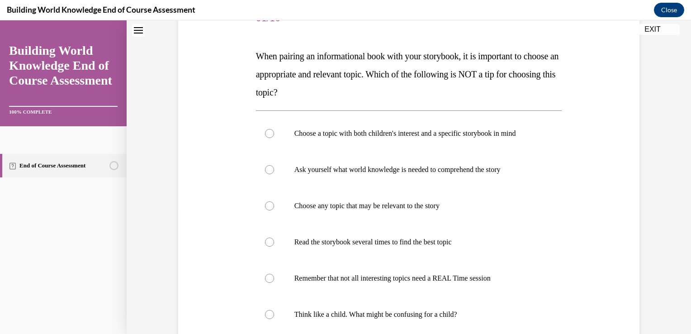
scroll to position [124, 0]
click at [266, 206] on div at bounding box center [269, 207] width 9 height 9
click at [266, 206] on input "Choose any topic that may be relevant to the story" at bounding box center [269, 207] width 9 height 9
radio input "true"
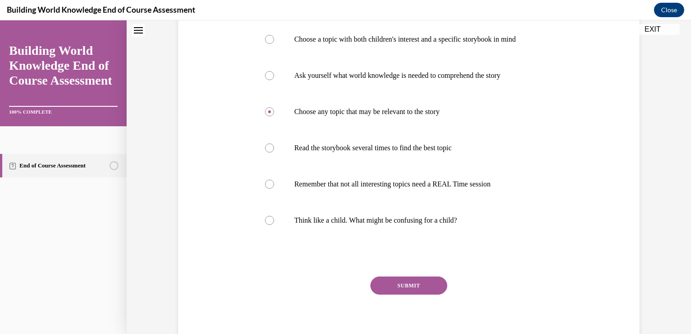
scroll to position [226, 0]
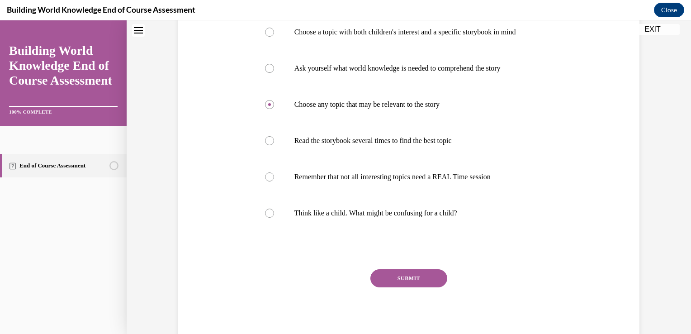
click at [401, 280] on button "SUBMIT" at bounding box center [408, 278] width 77 height 18
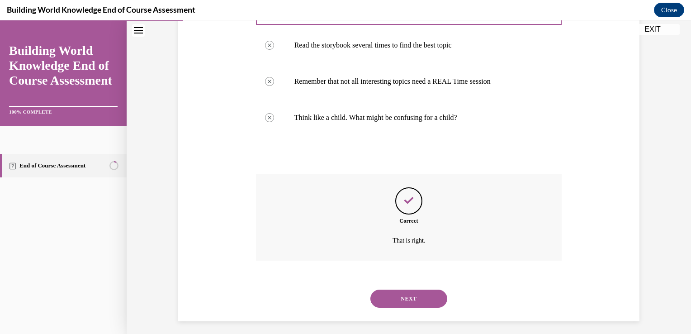
scroll to position [327, 0]
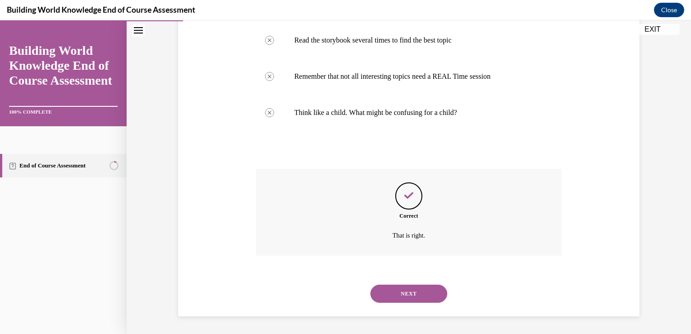
click at [403, 293] on button "NEXT" at bounding box center [408, 293] width 77 height 18
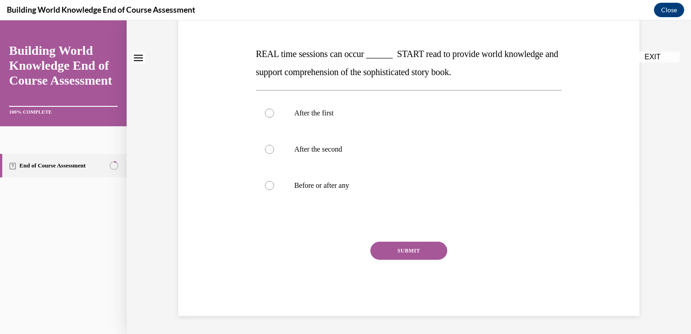
scroll to position [0, 0]
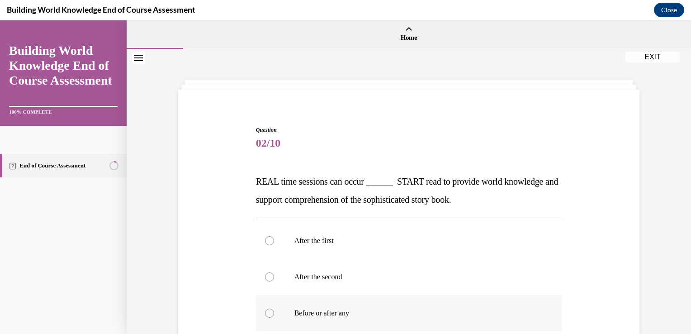
click at [268, 312] on div at bounding box center [269, 312] width 9 height 9
click at [268, 312] on input "Before or after any" at bounding box center [269, 312] width 9 height 9
radio input "true"
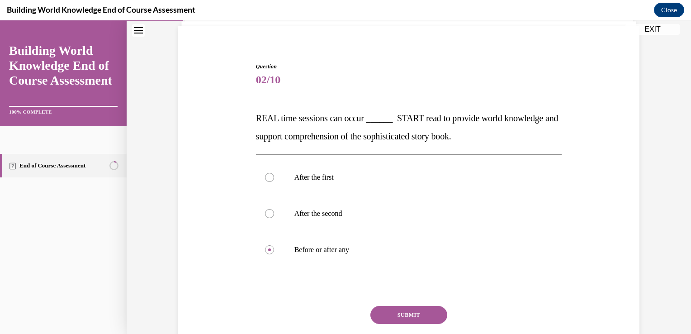
scroll to position [97, 0]
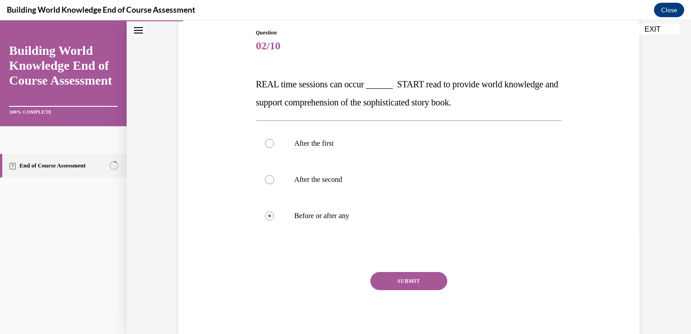
click at [410, 285] on button "SUBMIT" at bounding box center [408, 281] width 77 height 18
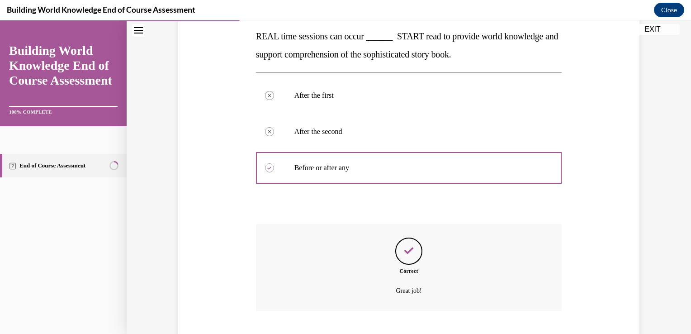
scroll to position [200, 0]
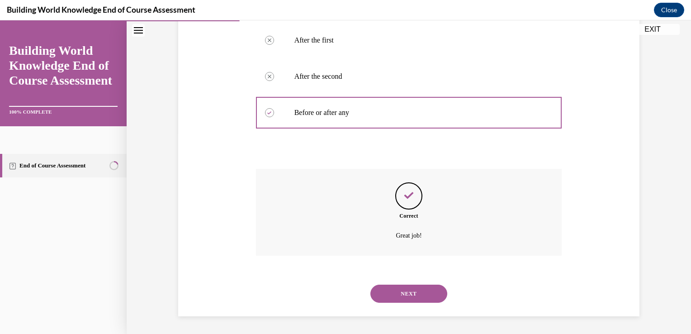
click at [404, 294] on button "NEXT" at bounding box center [408, 293] width 77 height 18
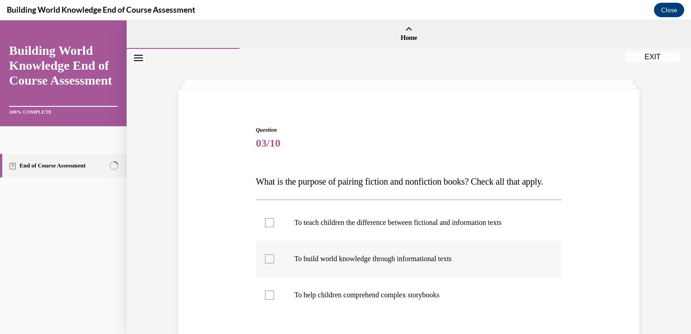
click at [266, 263] on div at bounding box center [269, 258] width 9 height 9
click at [266, 263] on input "To build world knowledge through informational texts" at bounding box center [269, 258] width 9 height 9
checkbox input "true"
click at [268, 299] on div at bounding box center [269, 294] width 9 height 9
click at [268, 299] on input "To help children comprehend complex storybooks" at bounding box center [269, 294] width 9 height 9
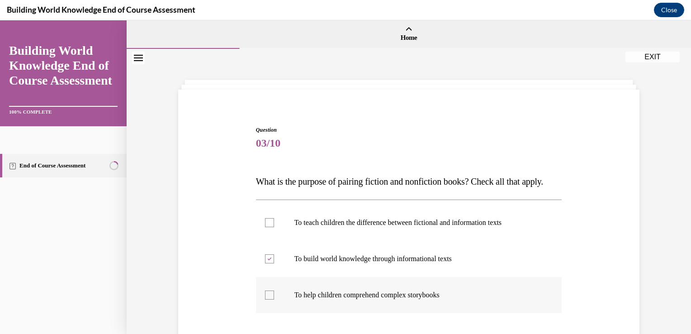
checkbox input "true"
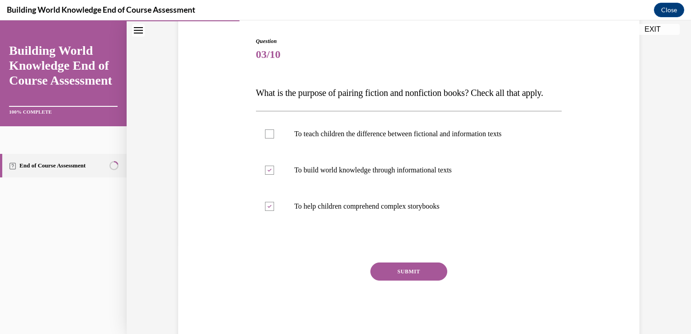
scroll to position [92, 0]
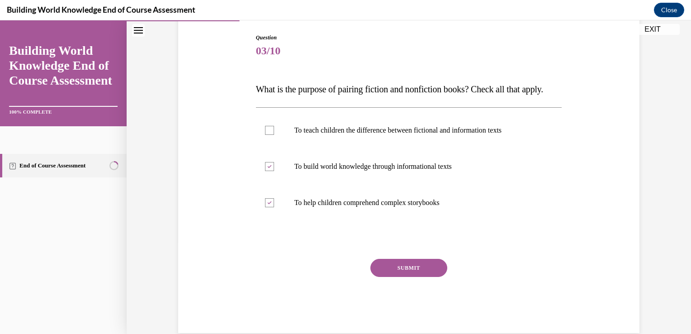
click at [404, 277] on button "SUBMIT" at bounding box center [408, 268] width 77 height 18
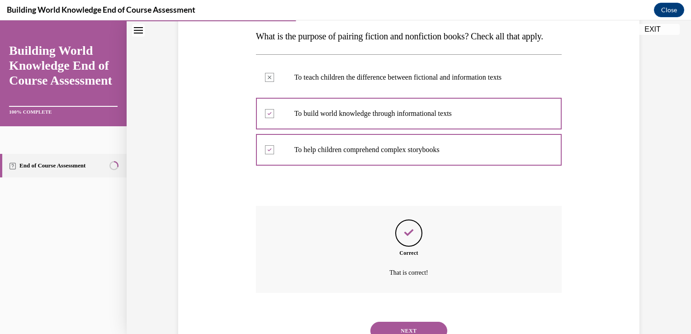
scroll to position [200, 0]
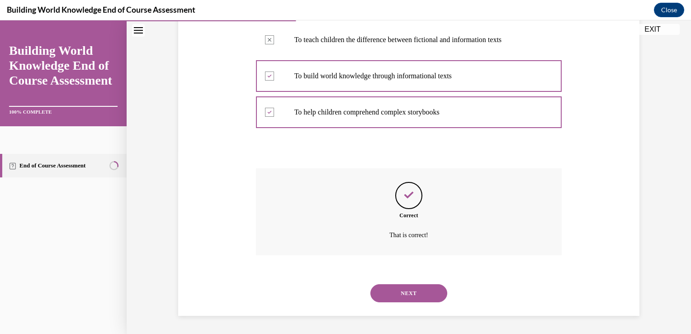
click at [395, 294] on button "NEXT" at bounding box center [408, 293] width 77 height 18
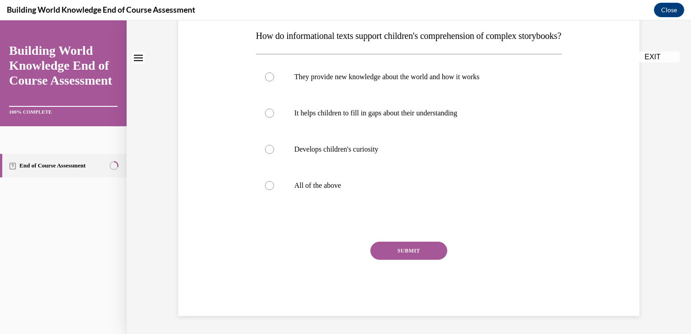
scroll to position [0, 0]
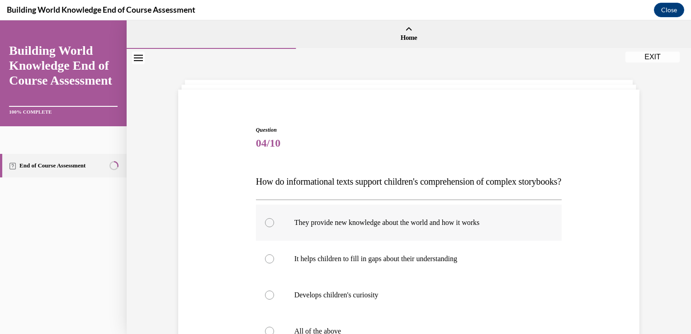
click at [267, 227] on div at bounding box center [269, 222] width 9 height 9
click at [267, 227] on input "They provide new knowledge about the world and how it works" at bounding box center [269, 222] width 9 height 9
radio input "true"
click at [267, 263] on div at bounding box center [269, 258] width 9 height 9
click at [267, 263] on input "It helps children to fill in gaps about their understanding" at bounding box center [269, 258] width 9 height 9
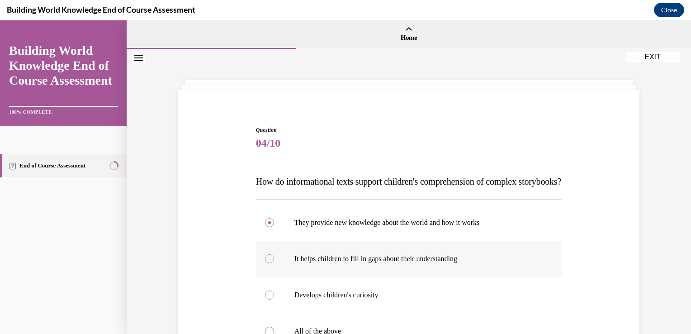
radio input "true"
click at [266, 299] on div at bounding box center [269, 294] width 9 height 9
click at [266, 299] on input "Develops children's curiosity" at bounding box center [269, 294] width 9 height 9
radio input "true"
click at [266, 227] on div at bounding box center [269, 222] width 9 height 9
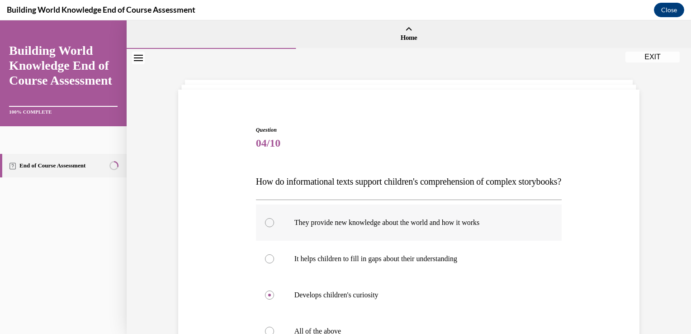
click at [266, 227] on input "They provide new knowledge about the world and how it works" at bounding box center [269, 222] width 9 height 9
radio input "true"
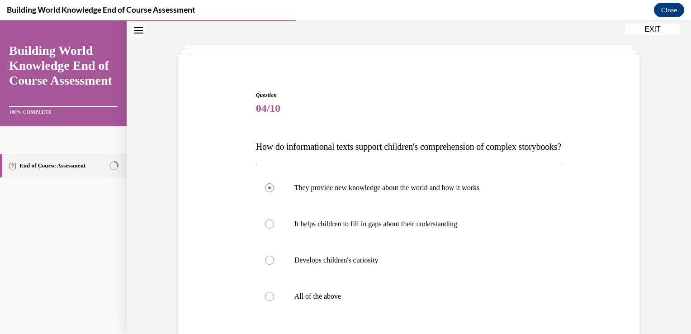
scroll to position [47, 0]
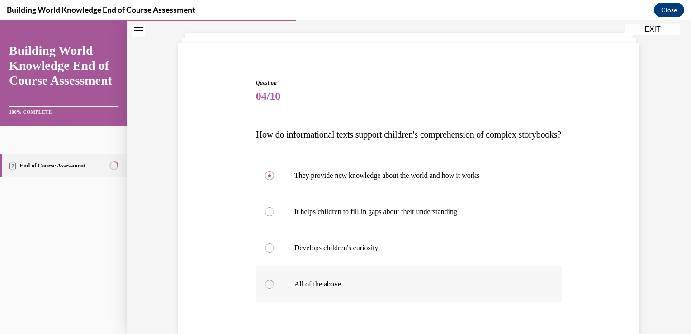
click at [266, 288] on div at bounding box center [269, 283] width 9 height 9
click at [266, 288] on input "All of the above" at bounding box center [269, 283] width 9 height 9
radio input "true"
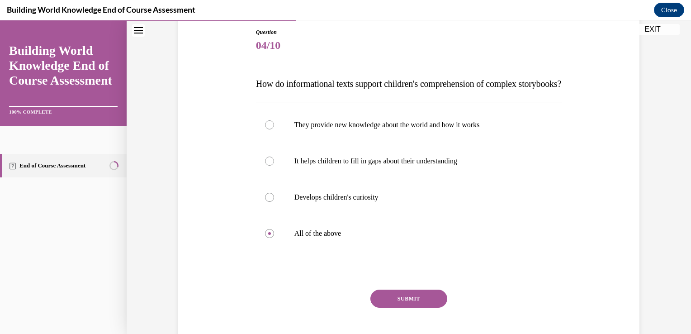
scroll to position [132, 0]
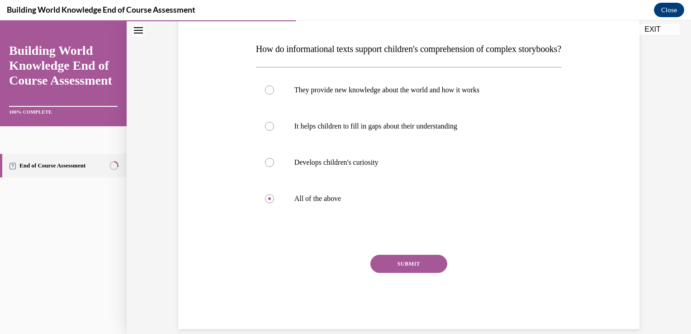
click at [402, 273] on button "SUBMIT" at bounding box center [408, 264] width 77 height 18
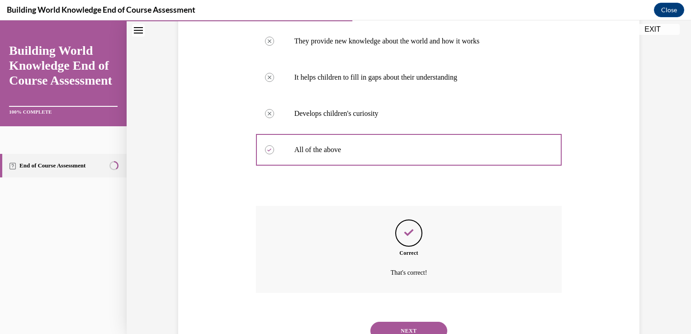
scroll to position [236, 0]
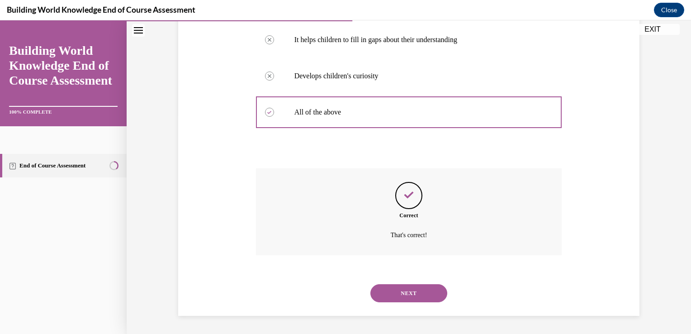
click at [407, 290] on button "NEXT" at bounding box center [408, 293] width 77 height 18
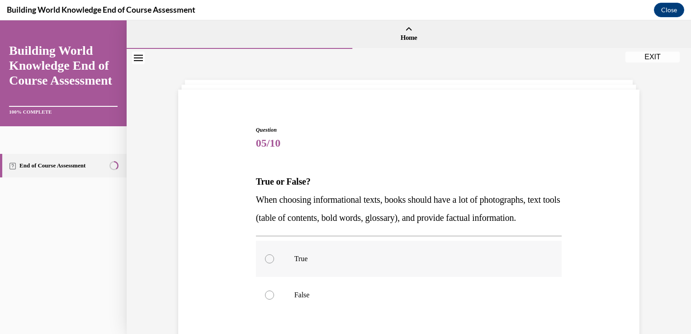
click at [266, 263] on div at bounding box center [269, 258] width 9 height 9
click at [266, 263] on input "True" at bounding box center [269, 258] width 9 height 9
radio input "true"
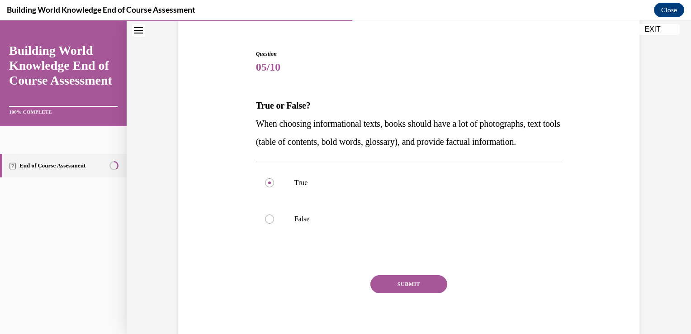
scroll to position [86, 0]
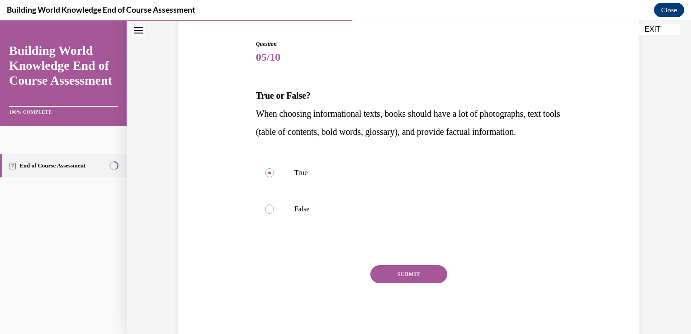
click at [406, 283] on button "SUBMIT" at bounding box center [408, 274] width 77 height 18
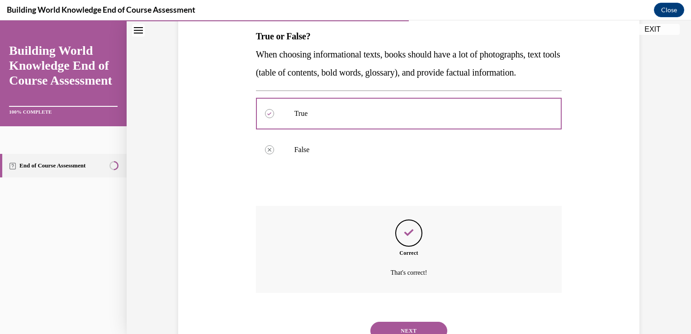
scroll to position [200, 0]
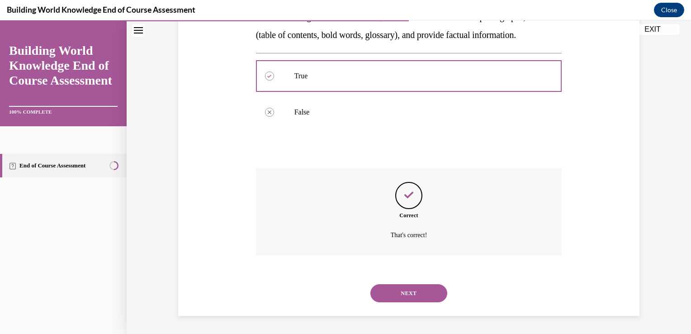
click at [406, 292] on button "NEXT" at bounding box center [408, 293] width 77 height 18
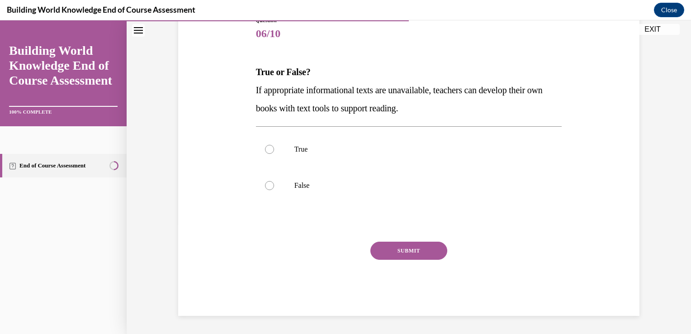
scroll to position [100, 0]
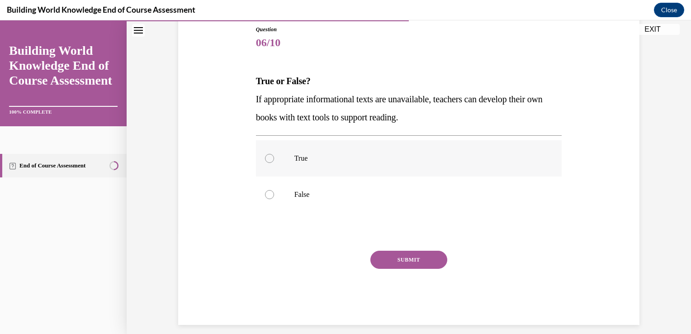
click at [267, 156] on div at bounding box center [269, 158] width 9 height 9
click at [267, 156] on input "True" at bounding box center [269, 158] width 9 height 9
radio input "true"
click at [417, 256] on button "SUBMIT" at bounding box center [408, 259] width 77 height 18
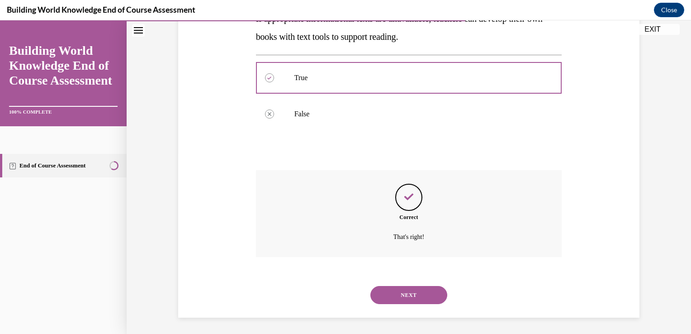
scroll to position [182, 0]
click at [407, 291] on button "NEXT" at bounding box center [408, 293] width 77 height 18
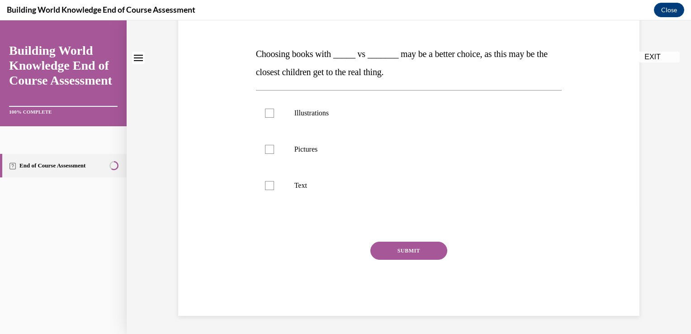
scroll to position [0, 0]
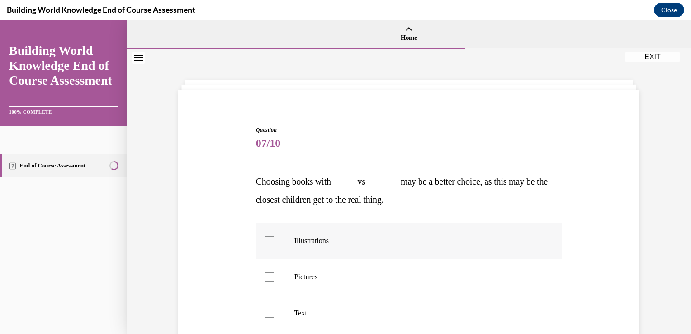
click at [267, 242] on div at bounding box center [269, 240] width 9 height 9
click at [267, 242] on input "Illustrations" at bounding box center [269, 240] width 9 height 9
checkbox input "true"
click at [265, 279] on div at bounding box center [269, 276] width 9 height 9
click at [265, 279] on input "Pictures" at bounding box center [269, 276] width 9 height 9
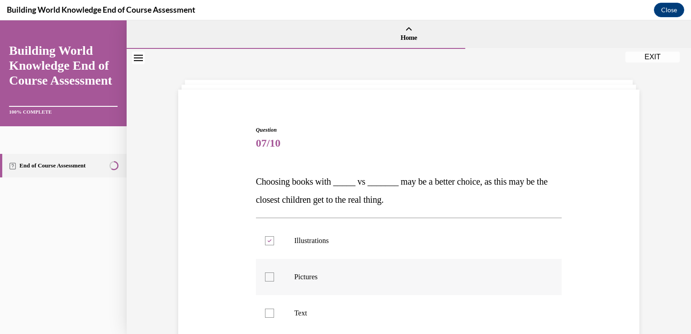
checkbox input "true"
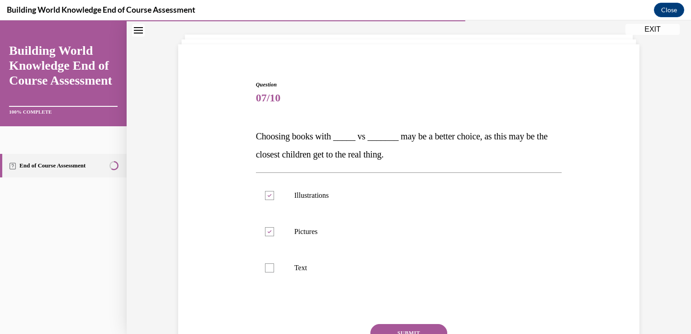
scroll to position [82, 0]
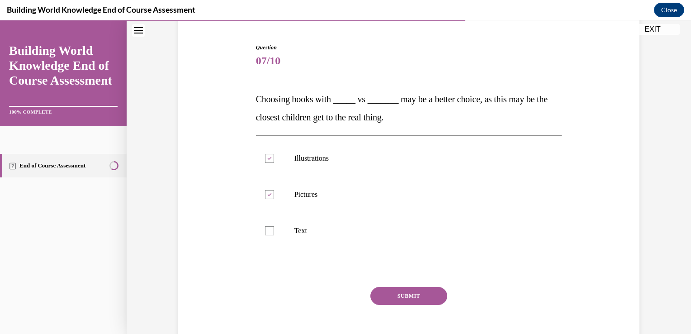
click at [412, 300] on button "SUBMIT" at bounding box center [408, 296] width 77 height 18
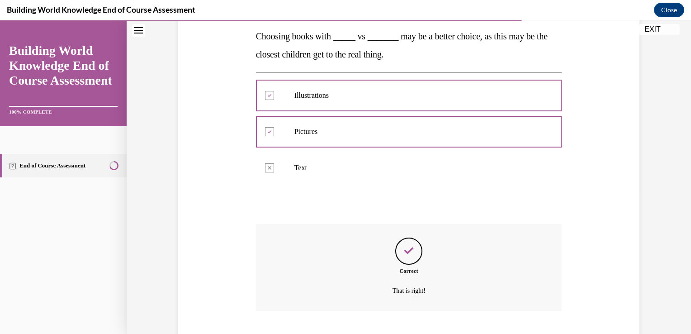
scroll to position [200, 0]
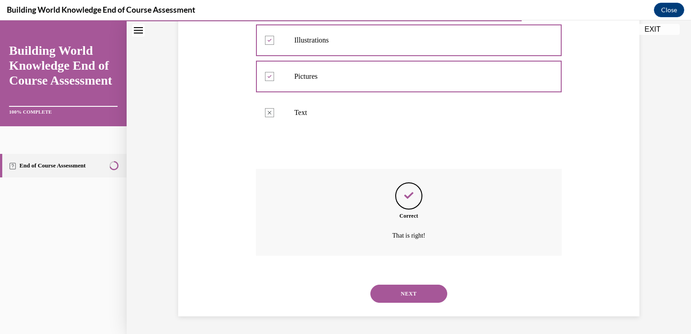
click at [404, 294] on button "NEXT" at bounding box center [408, 293] width 77 height 18
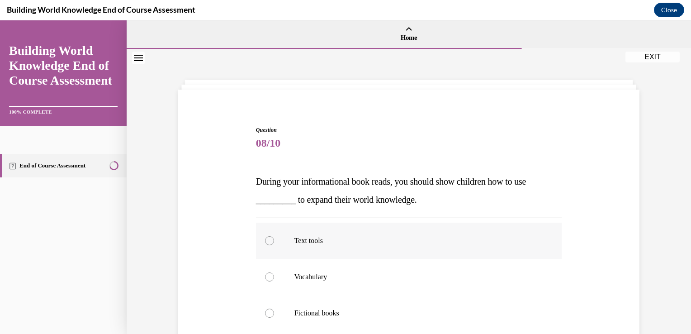
click at [268, 239] on div at bounding box center [269, 240] width 9 height 9
click at [268, 239] on input "Text tools" at bounding box center [269, 240] width 9 height 9
radio input "true"
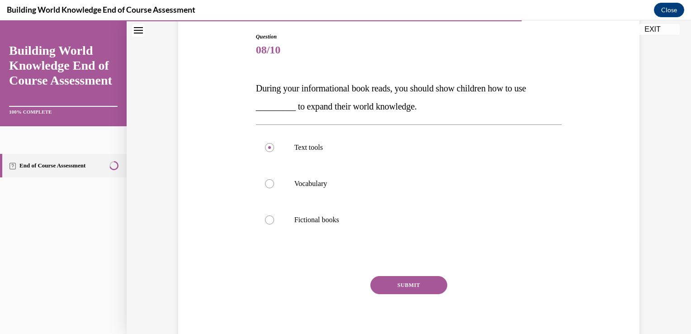
scroll to position [101, 0]
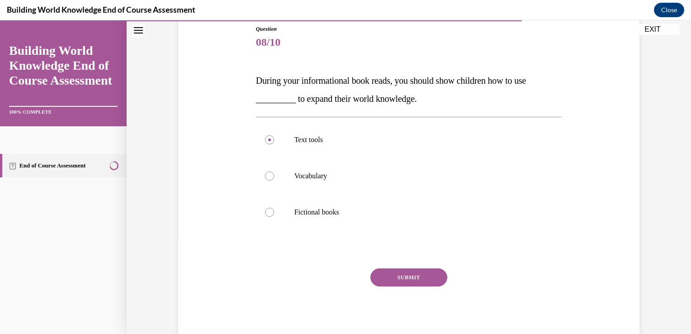
click at [406, 275] on button "SUBMIT" at bounding box center [408, 277] width 77 height 18
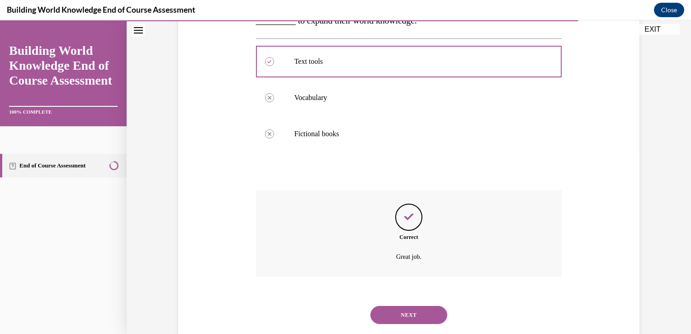
scroll to position [200, 0]
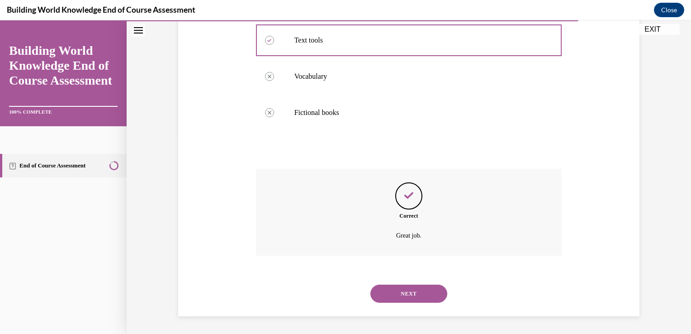
click at [405, 291] on button "NEXT" at bounding box center [408, 293] width 77 height 18
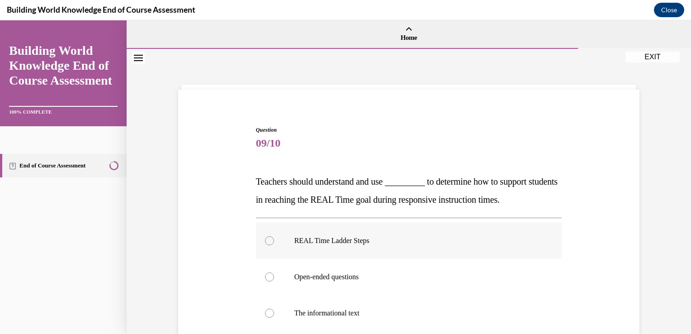
click at [265, 240] on div at bounding box center [269, 240] width 9 height 9
click at [265, 240] on input "REAL Time Ladder Steps" at bounding box center [269, 240] width 9 height 9
radio input "true"
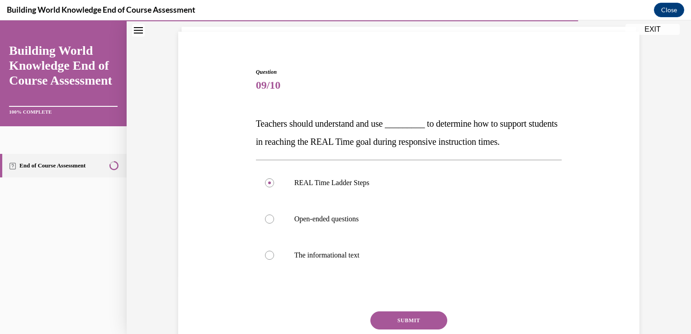
scroll to position [99, 0]
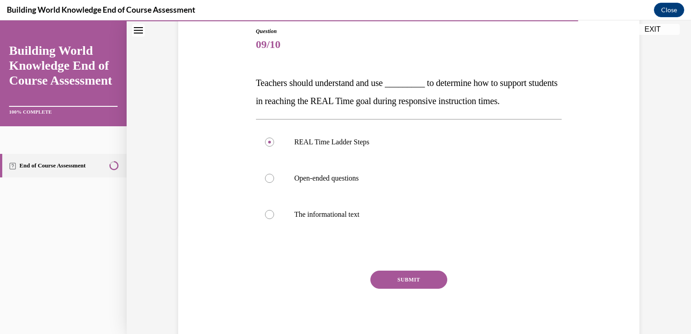
click at [409, 278] on button "SUBMIT" at bounding box center [408, 279] width 77 height 18
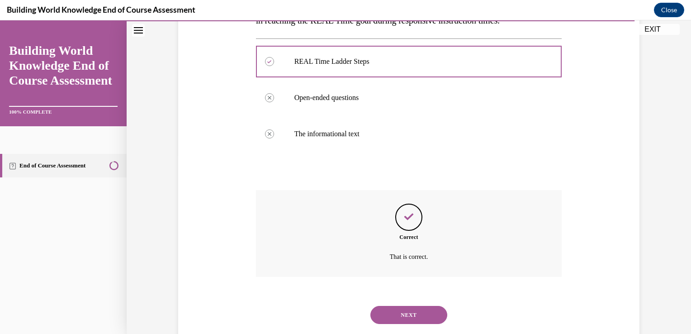
scroll to position [200, 0]
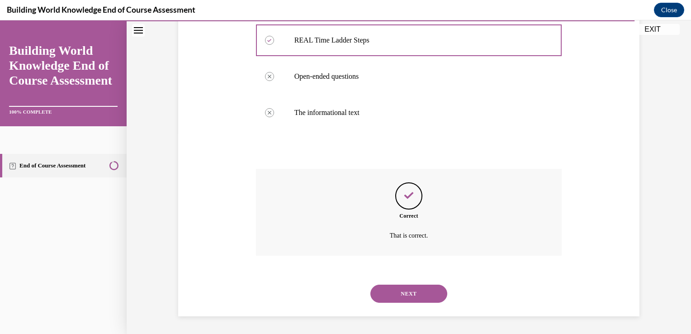
click at [411, 296] on button "NEXT" at bounding box center [408, 293] width 77 height 18
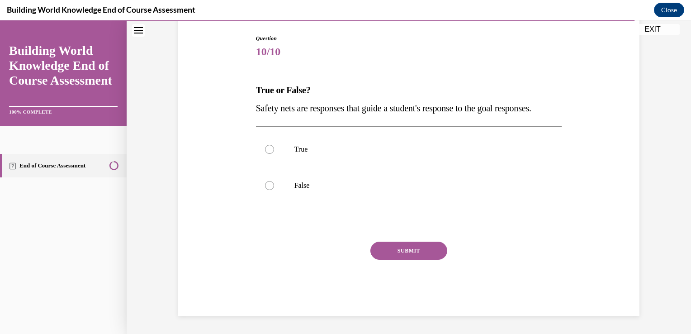
scroll to position [100, 0]
click at [269, 154] on div at bounding box center [269, 149] width 9 height 9
click at [269, 154] on input "True" at bounding box center [269, 149] width 9 height 9
radio input "true"
click at [409, 255] on button "SUBMIT" at bounding box center [408, 250] width 77 height 18
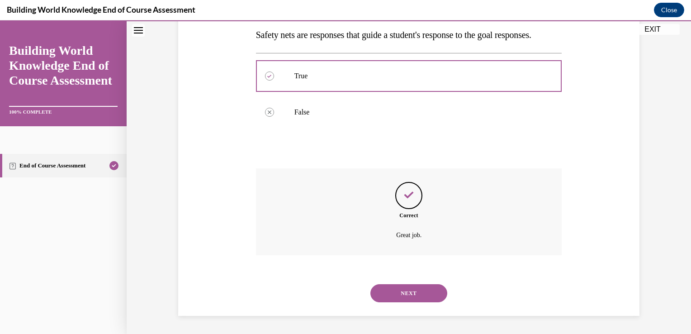
scroll to position [182, 0]
click at [407, 292] on button "NEXT" at bounding box center [408, 293] width 77 height 18
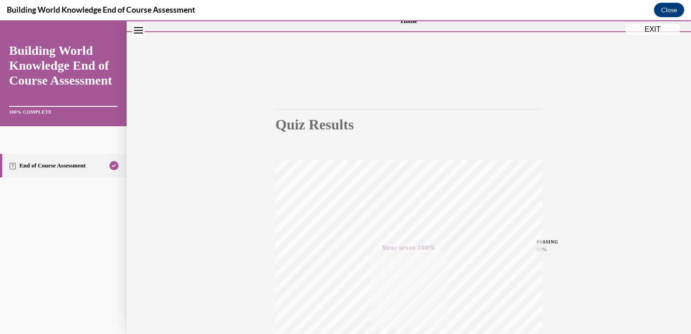
scroll to position [0, 0]
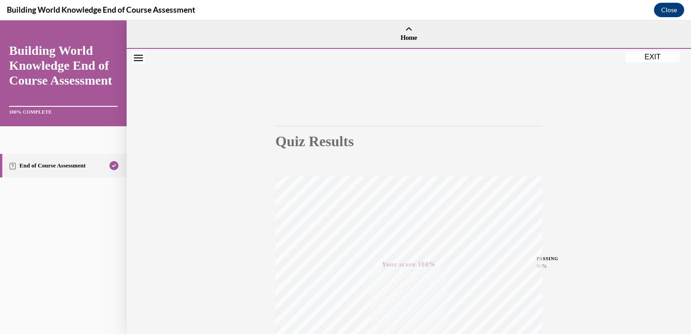
click at [649, 57] on button "EXIT" at bounding box center [652, 57] width 54 height 11
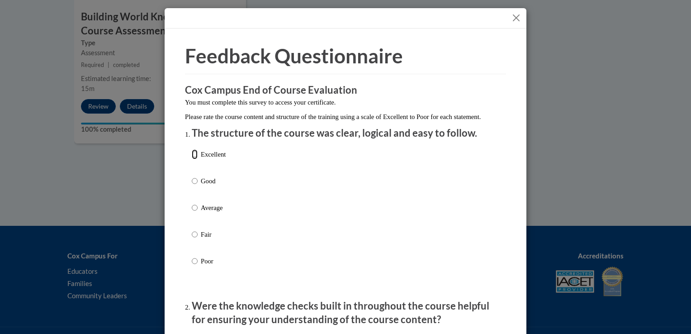
click at [192, 159] on input "Excellent" at bounding box center [195, 154] width 6 height 10
radio input "true"
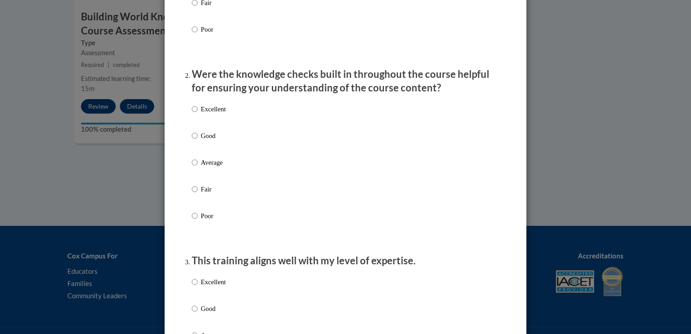
scroll to position [234, 0]
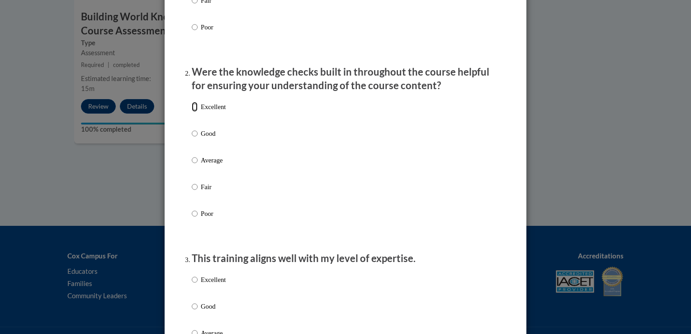
click at [192, 112] on input "Excellent" at bounding box center [195, 107] width 6 height 10
radio input "true"
click at [192, 284] on input "Excellent" at bounding box center [195, 279] width 6 height 10
radio input "true"
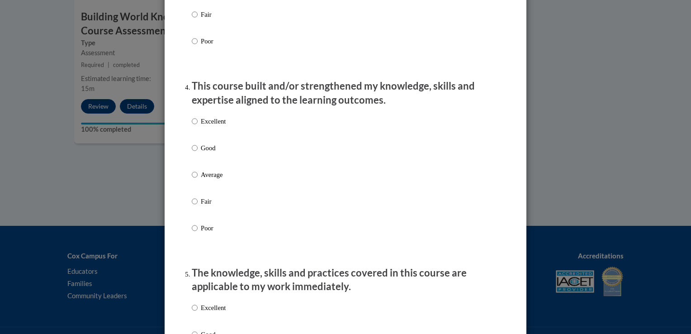
scroll to position [580, 0]
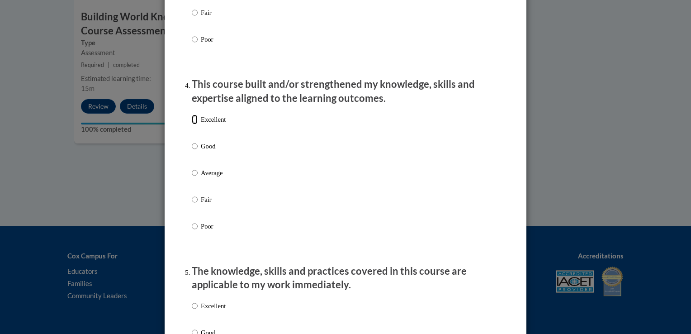
click at [192, 124] on input "Excellent" at bounding box center [195, 119] width 6 height 10
radio input "true"
click at [192, 311] on input "Excellent" at bounding box center [195, 306] width 6 height 10
radio input "true"
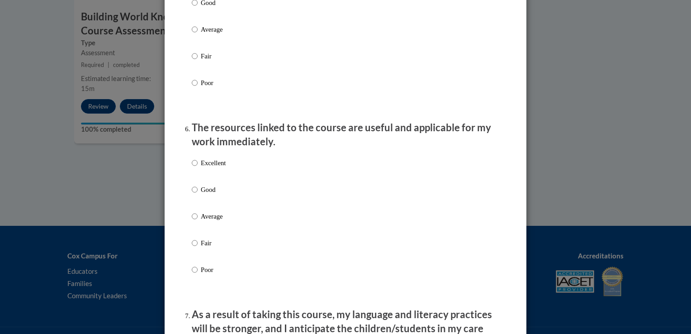
scroll to position [919, 0]
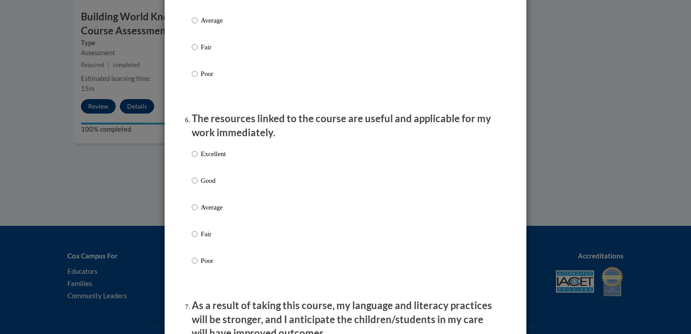
click at [194, 165] on label "Excellent" at bounding box center [209, 161] width 34 height 24
click at [194, 159] on input "Excellent" at bounding box center [195, 154] width 6 height 10
radio input "true"
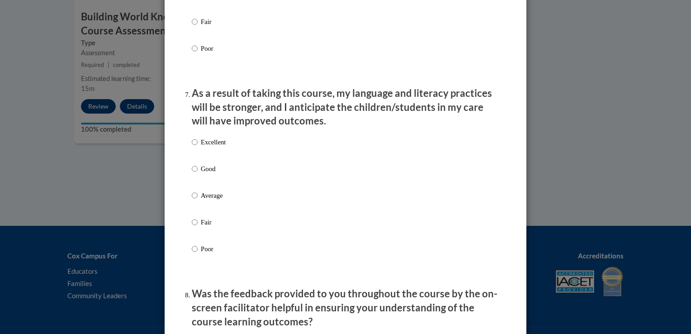
scroll to position [1140, 0]
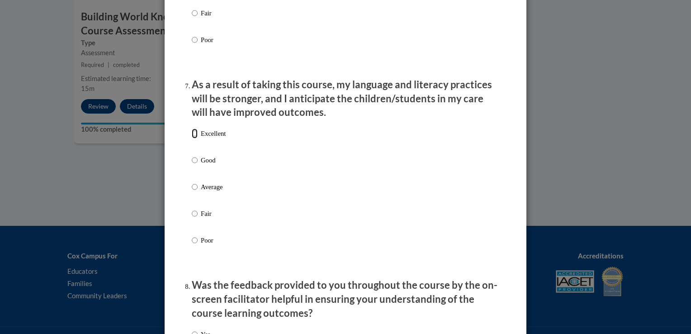
click at [192, 138] on input "Excellent" at bounding box center [195, 133] width 6 height 10
radio input "true"
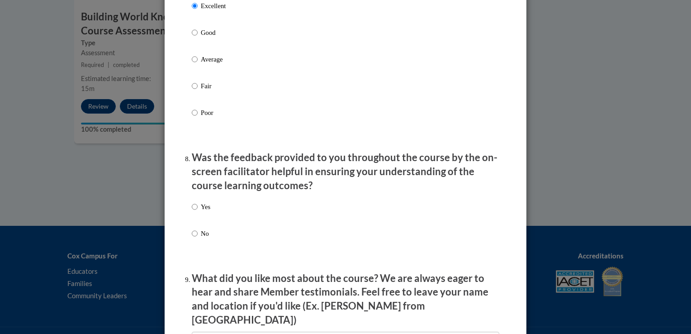
scroll to position [1287, 0]
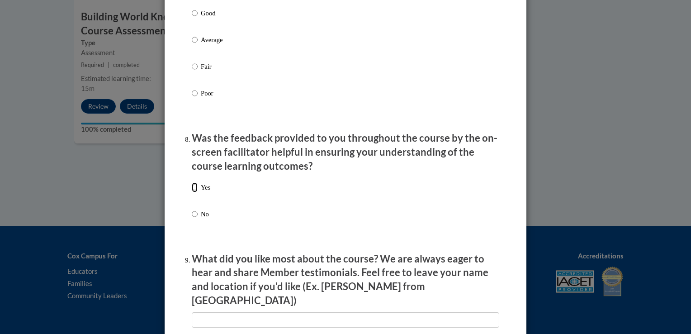
click at [192, 192] on input "Yes" at bounding box center [195, 187] width 6 height 10
radio input "true"
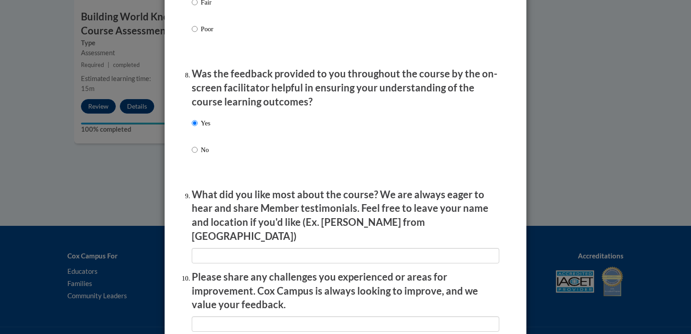
scroll to position [1362, 0]
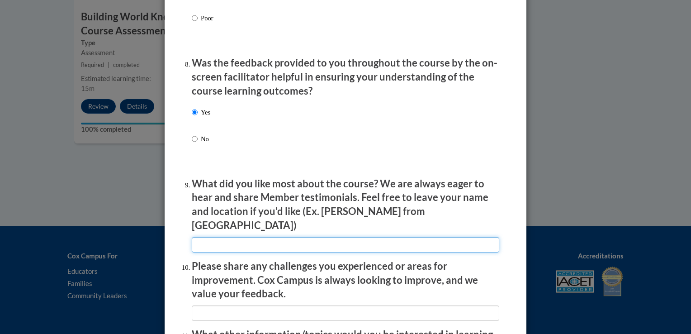
click at [197, 242] on input "textbox" at bounding box center [345, 244] width 307 height 15
type input "I love the videos, They help me comprehend better, but all the information is v…"
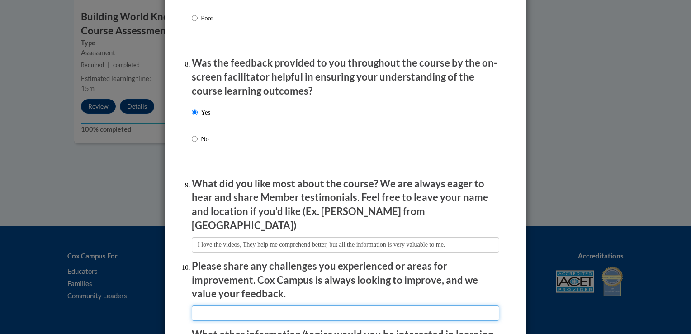
click at [270, 306] on input "textbox" at bounding box center [345, 312] width 307 height 15
type input "N/A"
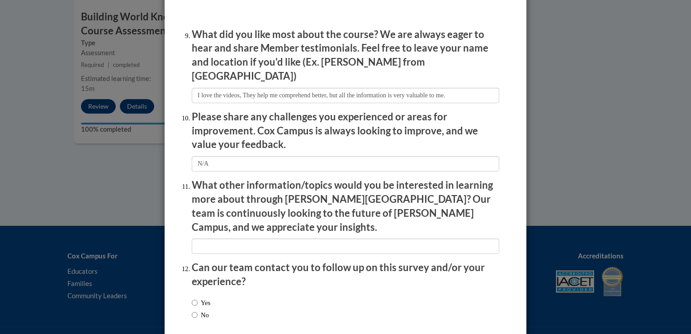
scroll to position [1519, 0]
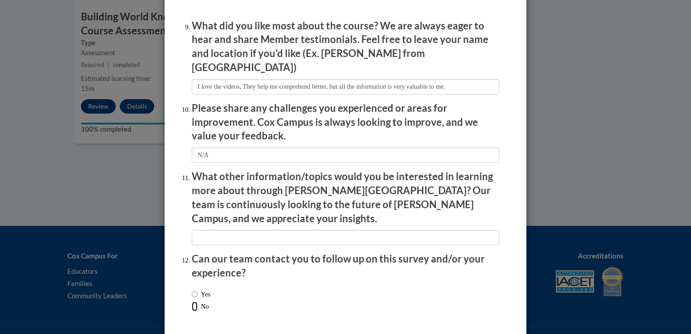
click at [192, 301] on input "No" at bounding box center [195, 306] width 6 height 10
radio input "true"
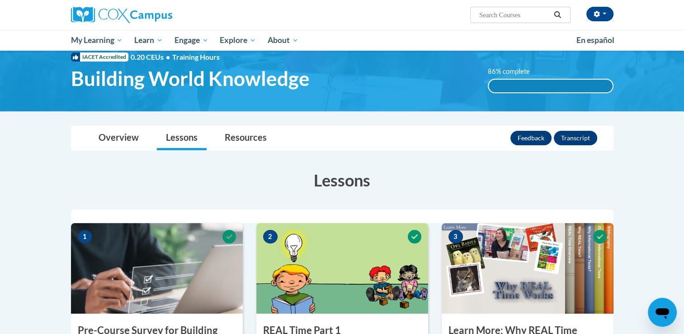
scroll to position [8, 0]
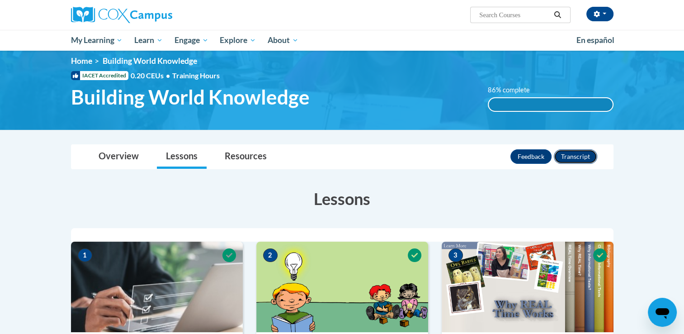
click at [579, 155] on button "Transcript" at bounding box center [575, 156] width 43 height 14
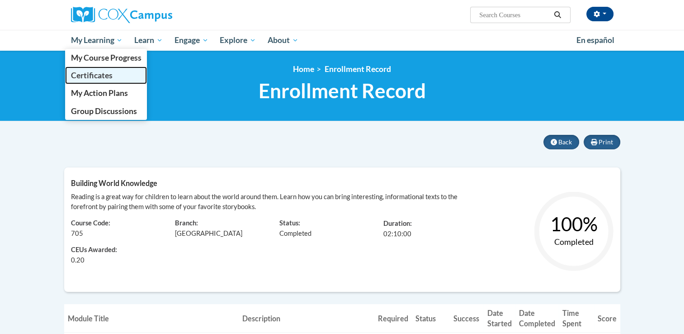
click at [96, 75] on span "Certificates" at bounding box center [92, 75] width 42 height 9
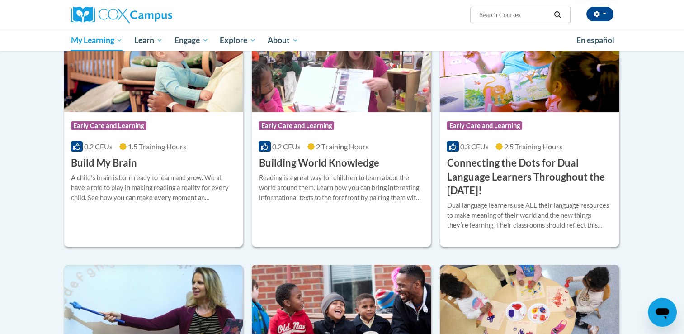
scroll to position [228, 0]
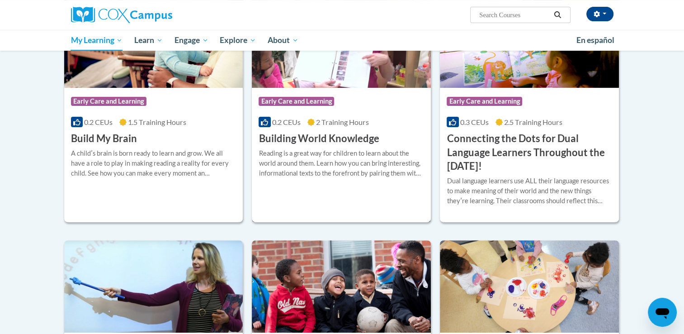
click at [362, 74] on img at bounding box center [341, 41] width 179 height 92
